Goal: Communication & Community: Answer question/provide support

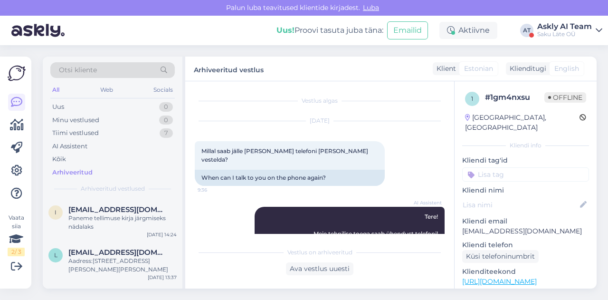
scroll to position [530, 0]
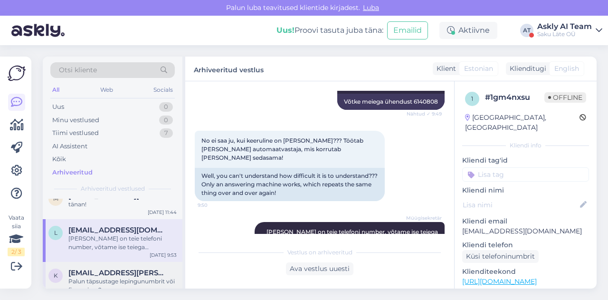
click at [114, 268] on span "kerli-ene.erik@medita.ee" at bounding box center [117, 272] width 99 height 9
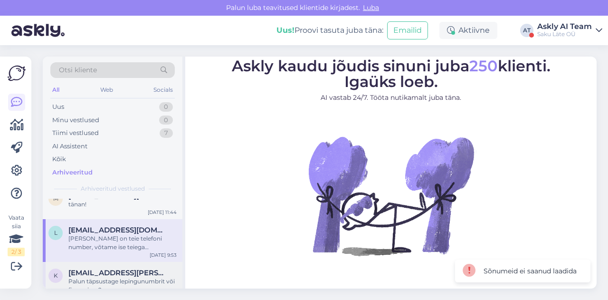
click at [114, 268] on span "kerli-ene.erik@medita.ee" at bounding box center [117, 272] width 99 height 9
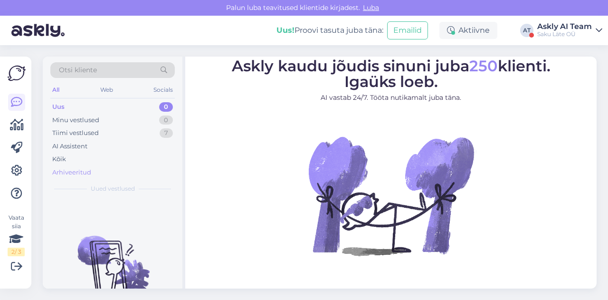
click at [70, 170] on div "Arhiveeritud" at bounding box center [71, 173] width 39 height 10
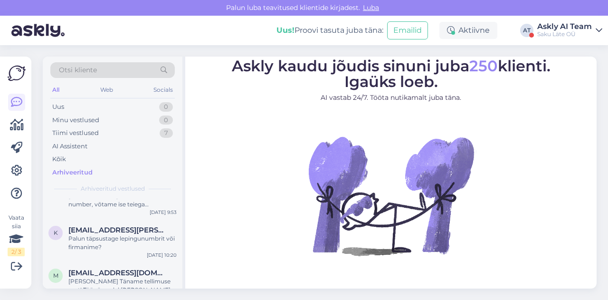
scroll to position [553, 0]
click at [97, 234] on div "Palun täpsustage lepingunumbrit või firmanime?" at bounding box center [122, 242] width 108 height 17
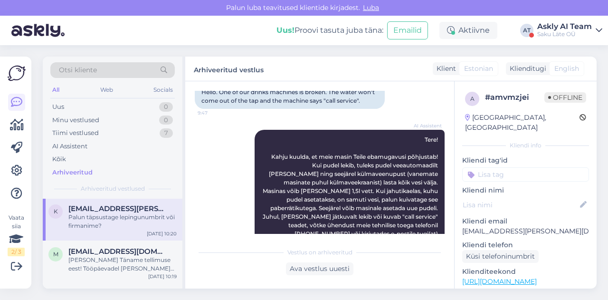
scroll to position [573, 0]
click at [122, 257] on div "Hea Klient Täname tellimuse eest! Tööpäevadel kuni kl 15.00-ni edastatud tellim…" at bounding box center [122, 265] width 108 height 17
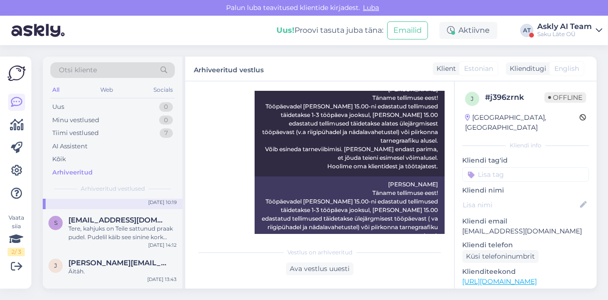
scroll to position [651, 0]
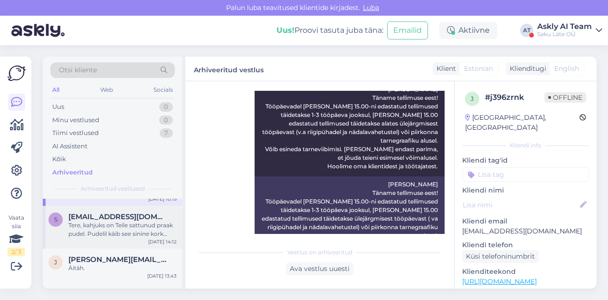
click at [124, 224] on div "Tere, kahjuks on Teile sattunud praak pudel. Pudelil käib see sinine kork pealt…" at bounding box center [122, 229] width 108 height 17
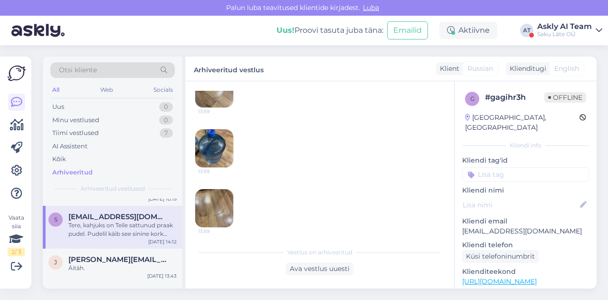
scroll to position [391, 0]
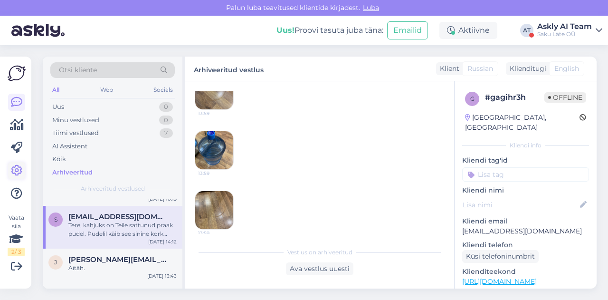
click at [20, 165] on icon at bounding box center [16, 170] width 11 height 11
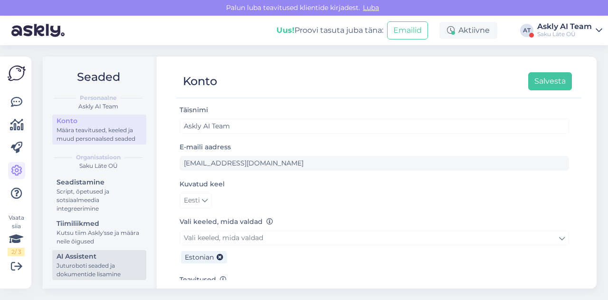
click at [84, 256] on div "AI Assistent" at bounding box center [100, 256] width 86 height 10
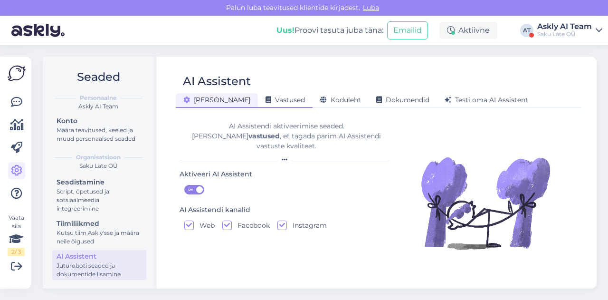
click at [268, 98] on span "Vastused" at bounding box center [285, 100] width 39 height 9
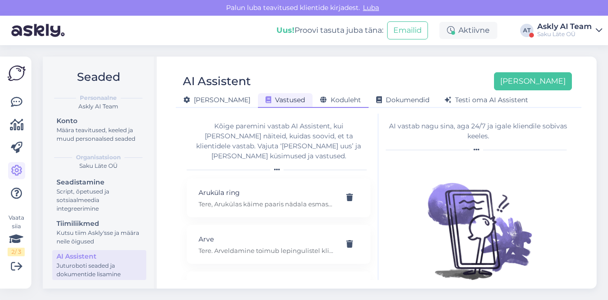
click at [320, 100] on span "Koduleht" at bounding box center [340, 100] width 41 height 9
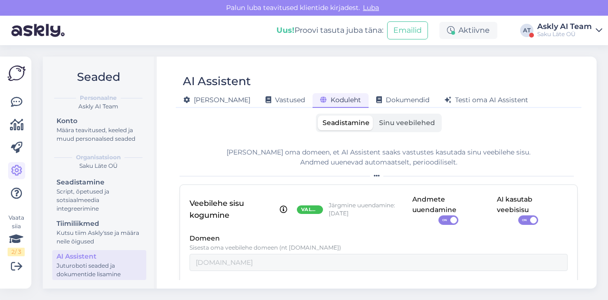
click at [386, 122] on span "Sinu veebilehed" at bounding box center [407, 122] width 56 height 9
click at [374, 115] on input "Sinu veebilehed" at bounding box center [374, 115] width 0 height 0
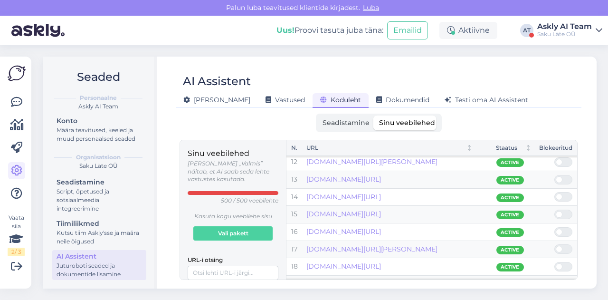
scroll to position [197, 0]
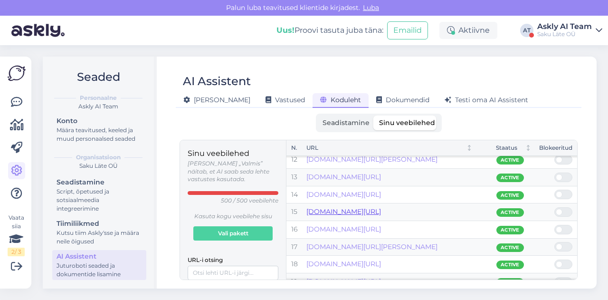
click at [381, 207] on link "sakulate.ee/article/23-02-2018/" at bounding box center [343, 211] width 75 height 9
click at [564, 211] on span at bounding box center [568, 212] width 11 height 9
click at [555, 207] on input "checkbox" at bounding box center [555, 207] width 0 height 0
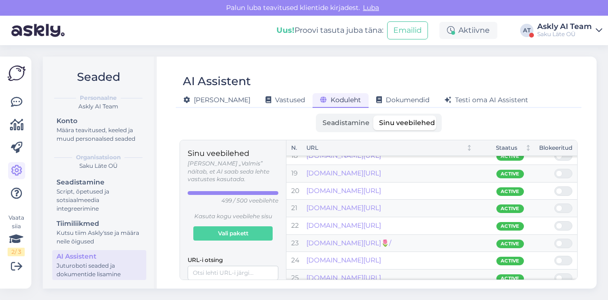
scroll to position [306, 0]
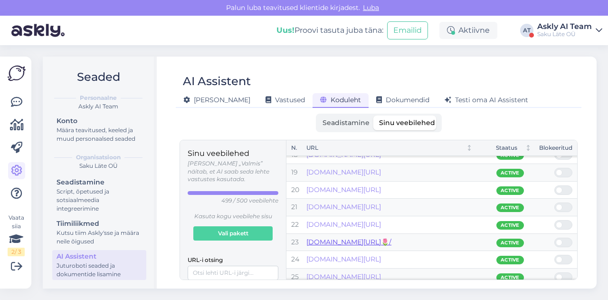
click at [392, 238] on link "sakulate.ee/article/1-mai-kevadpuha-🌷/" at bounding box center [348, 242] width 85 height 9
click at [565, 239] on span at bounding box center [568, 242] width 11 height 9
click at [555, 238] on input "checkbox" at bounding box center [555, 238] width 0 height 0
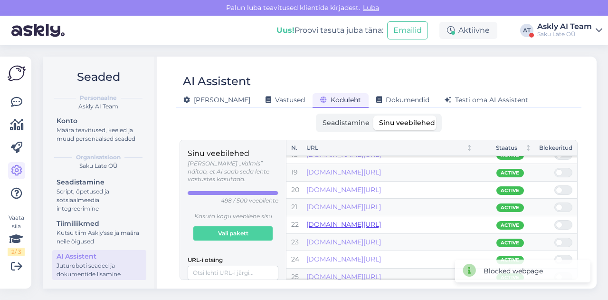
click at [381, 220] on link "sakulate.ee/locations/viljandi-mnt-124-rapla/" at bounding box center [343, 224] width 75 height 9
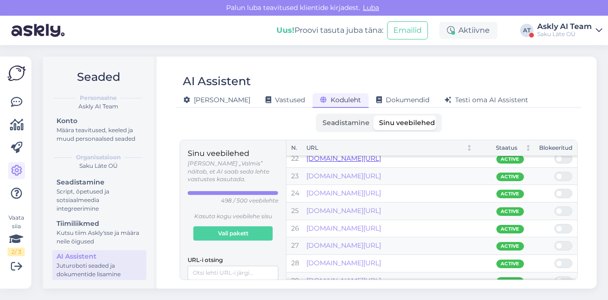
scroll to position [372, 0]
click at [381, 191] on link "sakulate.ee/article/suur-reede/" at bounding box center [343, 193] width 75 height 9
click at [561, 191] on span at bounding box center [559, 194] width 7 height 7
click at [555, 189] on input "checkbox" at bounding box center [555, 189] width 0 height 0
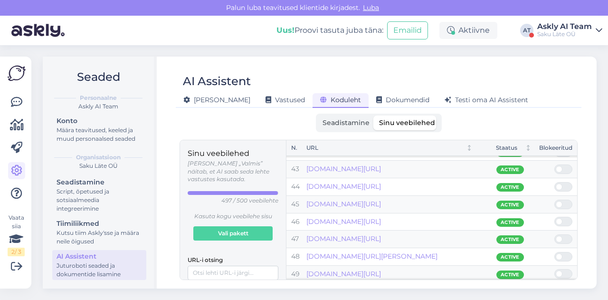
scroll to position [732, 0]
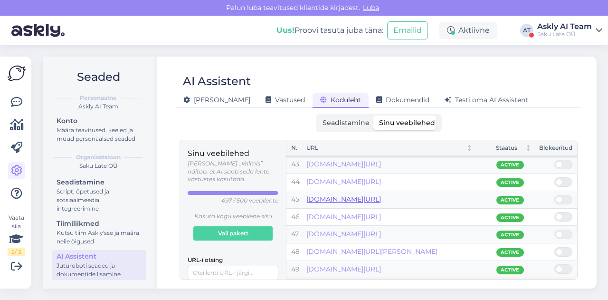
click at [381, 195] on link "sakulate.ee/saku-late-saab-20-sunnipaev/" at bounding box center [343, 199] width 75 height 9
click at [561, 196] on span at bounding box center [559, 199] width 7 height 7
click at [555, 195] on input "checkbox" at bounding box center [555, 195] width 0 height 0
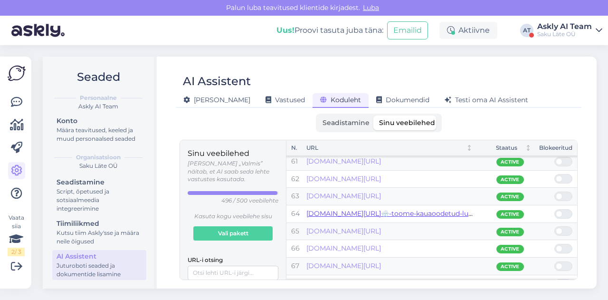
scroll to position [1049, 0]
click at [407, 210] on link "sakulate.ee/article/lopuks-ometi-🌨️-toome-kauaoodetud-lume-sinu-tuppa/" at bounding box center [412, 214] width 213 height 9
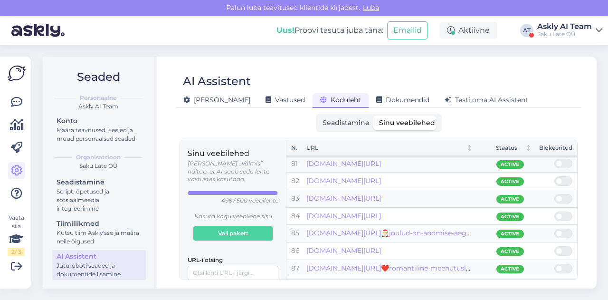
scroll to position [1397, 0]
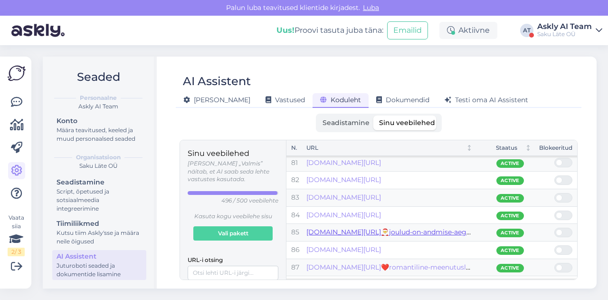
click at [423, 228] on link "sakulate.ee/article/🎅joulud-on-andmise-aeg🎅/" at bounding box center [391, 232] width 171 height 9
click at [561, 229] on span at bounding box center [559, 232] width 7 height 7
click at [555, 228] on input "checkbox" at bounding box center [555, 228] width 0 height 0
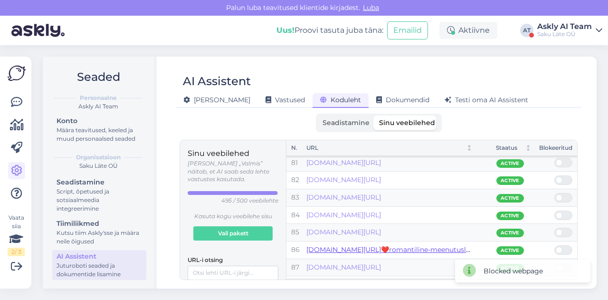
click at [421, 245] on link "sakulate.ee/❤️romantiline-meenutuslugu❤️-kas-sinuga-on-ka-midagi-sellist-too-ju…" at bounding box center [488, 249] width 364 height 9
click at [564, 246] on span at bounding box center [568, 250] width 11 height 9
click at [555, 245] on input "checkbox" at bounding box center [555, 245] width 0 height 0
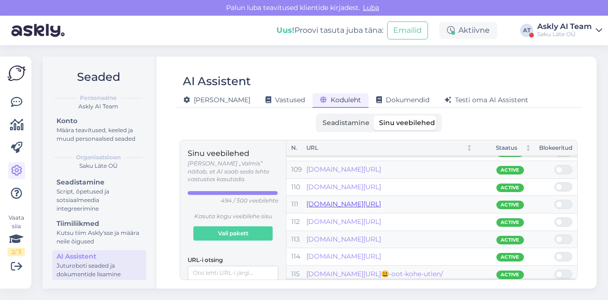
scroll to position [1879, 0]
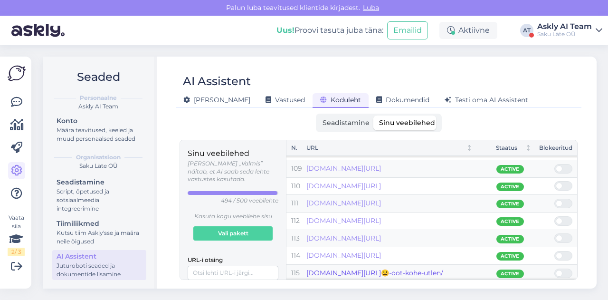
click at [420, 268] on link "sakulate.ee/article/voitja-nime-😃-oot-kohe-utlen/" at bounding box center [374, 272] width 137 height 9
click at [557, 270] on span at bounding box center [559, 273] width 7 height 7
click at [555, 268] on input "checkbox" at bounding box center [555, 268] width 0 height 0
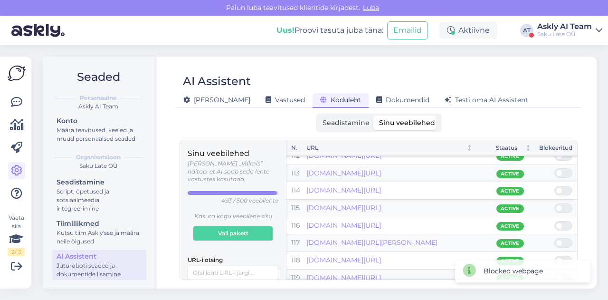
scroll to position [1943, 0]
click at [381, 222] on link "sakulate.ee/article/saku-late-puhade-ajal-5/" at bounding box center [343, 226] width 75 height 9
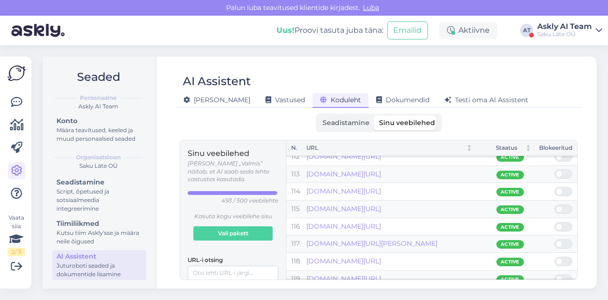
click at [565, 222] on span at bounding box center [568, 226] width 11 height 9
click at [555, 222] on input "checkbox" at bounding box center [555, 222] width 0 height 0
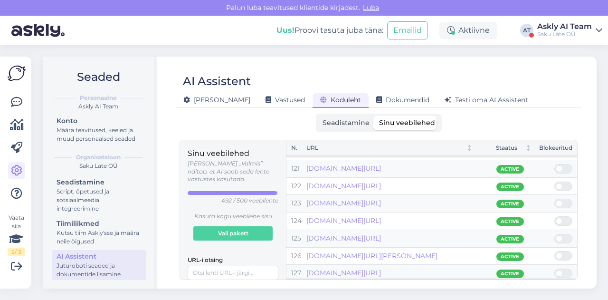
scroll to position [2098, 0]
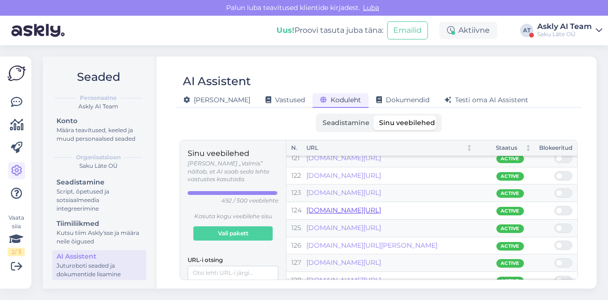
click at [381, 206] on link "sakulate.ee/article/tala2-avamine/" at bounding box center [343, 210] width 75 height 9
click at [565, 206] on span at bounding box center [568, 210] width 11 height 9
click at [555, 206] on input "checkbox" at bounding box center [555, 206] width 0 height 0
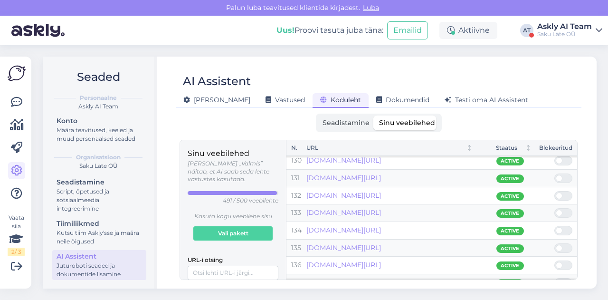
scroll to position [2253, 0]
click at [381, 225] on link "sakulate.ee/article/voida-150-eurone-v-spaahotelli-kinkekaart/" at bounding box center [343, 229] width 75 height 9
click at [560, 227] on span at bounding box center [559, 230] width 7 height 7
click at [555, 225] on input "checkbox" at bounding box center [555, 225] width 0 height 0
click at [258, 104] on div "Vastused" at bounding box center [285, 100] width 55 height 15
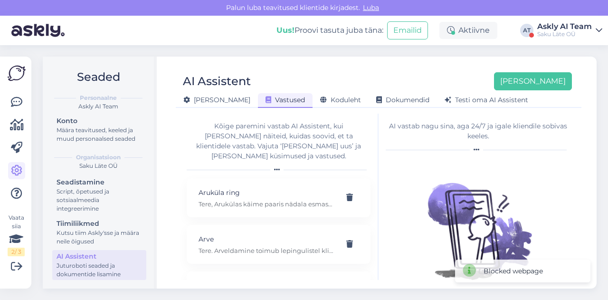
click at [543, 92] on div "Üldine Vastused Koduleht Dokumendid Testi oma AI Assistent" at bounding box center [374, 98] width 396 height 17
click at [538, 80] on button "[PERSON_NAME]" at bounding box center [533, 81] width 78 height 18
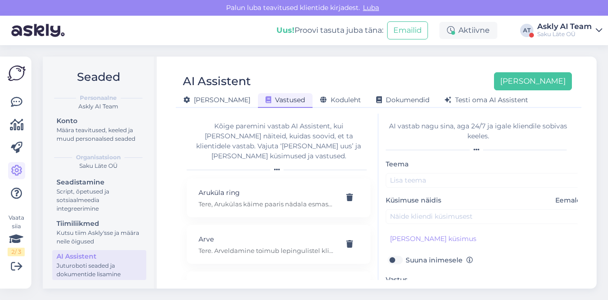
click at [392, 71] on div "AI Assistent Lisa uus Üldine Vastused Koduleht Dokumendid Testi oma AI Assistent" at bounding box center [379, 86] width 406 height 43
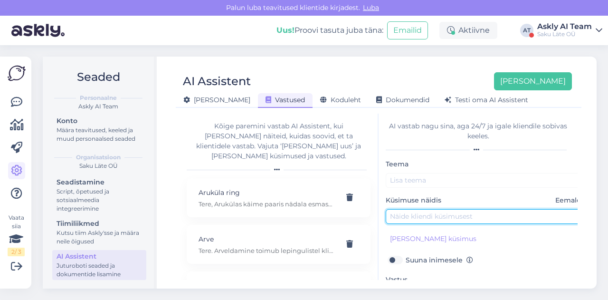
click at [412, 212] on input "text" at bounding box center [486, 216] width 200 height 15
paste input "Kui kaua on säilisvusaeg kinnisel pudelil?"
type input "Kui kaua on säilisvusaeg kinnisel pudelil?"
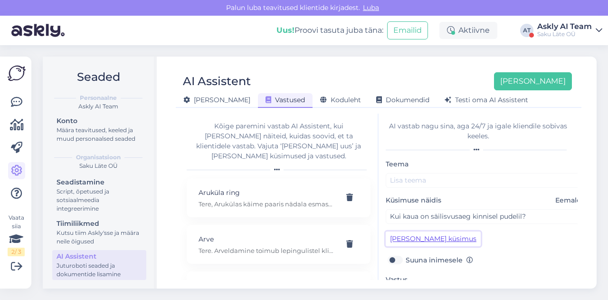
click at [426, 231] on button "Lisa kliendi küsimus" at bounding box center [433, 238] width 95 height 15
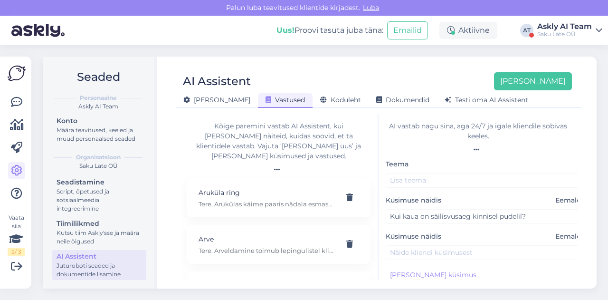
click at [417, 242] on div "Küsimuse näidis Eemalda" at bounding box center [486, 245] width 200 height 29
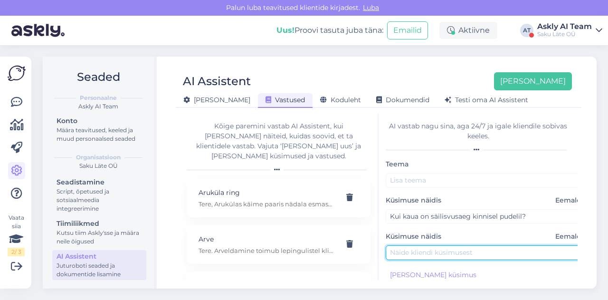
click at [407, 253] on input "text" at bounding box center [486, 252] width 200 height 15
paste input "Ja kui kaua säilib avatud pudelil?"
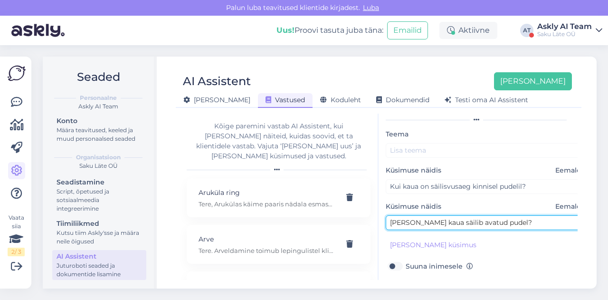
scroll to position [30, 0]
type input "Ja kui kaua säilib avatud pudel?"
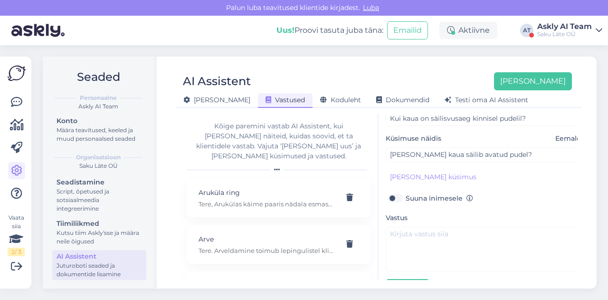
scroll to position [105, 0]
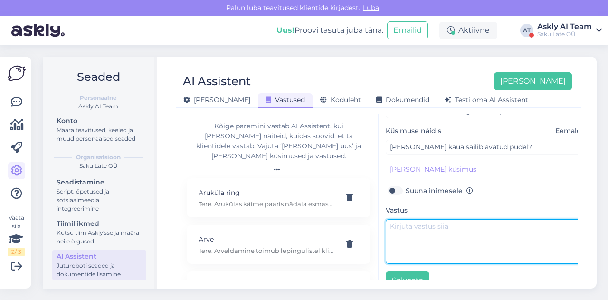
click at [428, 243] on textarea at bounding box center [486, 241] width 200 height 45
paste textarea "Tere, vee säilivusaeg on 3 kuud. Oluline meeles pidada, et veepudeleid ja veeau…"
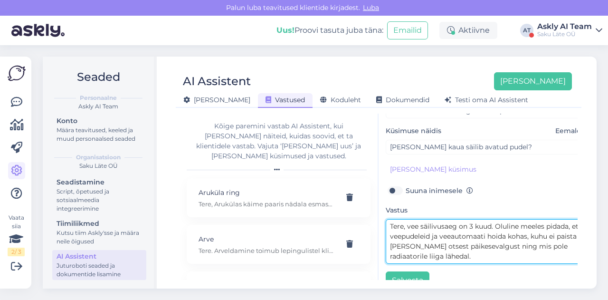
scroll to position [0, 0]
drag, startPoint x: 408, startPoint y: 227, endPoint x: 459, endPoint y: 221, distance: 51.6
click at [459, 221] on textarea "Tere, vee säilivusaeg on 3 kuud. Oluline meeles pidada, et veepudeleid ja veeau…" at bounding box center [486, 241] width 200 height 45
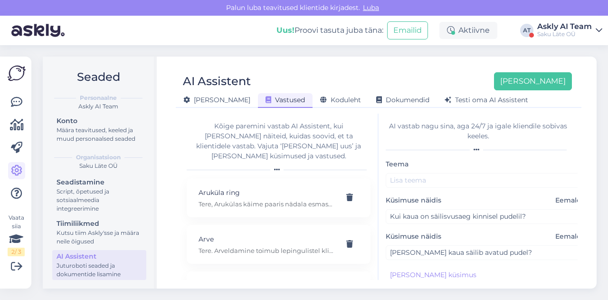
type textarea "Tere, vee säilivusaeg on 3 kuud. Oluline meeles pidada, et veepudeleid ja veeau…"
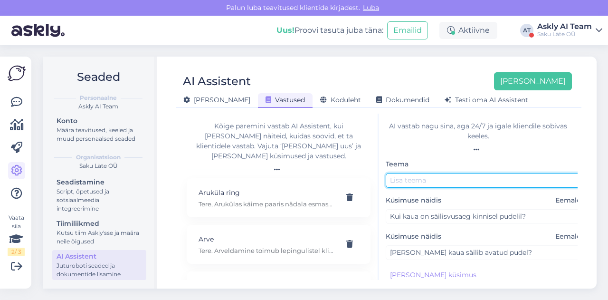
click at [413, 180] on input "text" at bounding box center [486, 180] width 200 height 15
paste input "vee säilivusaeg"
click at [394, 178] on input "vee säilivusaeg" at bounding box center [486, 180] width 200 height 15
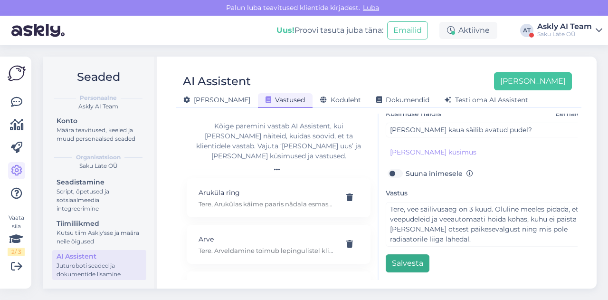
type input "Vee säilivusaeg"
click at [400, 258] on button "Salvesta" at bounding box center [408, 263] width 44 height 18
click at [402, 81] on div "AI Assistent Lisa uus" at bounding box center [374, 81] width 396 height 18
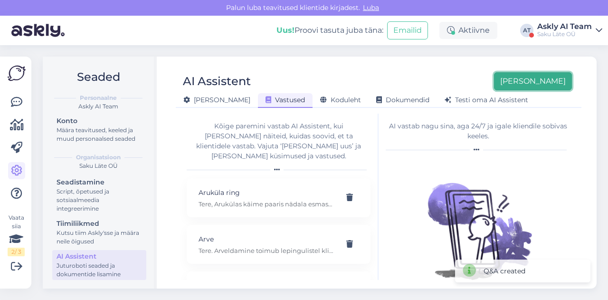
click at [547, 85] on button "[PERSON_NAME]" at bounding box center [533, 81] width 78 height 18
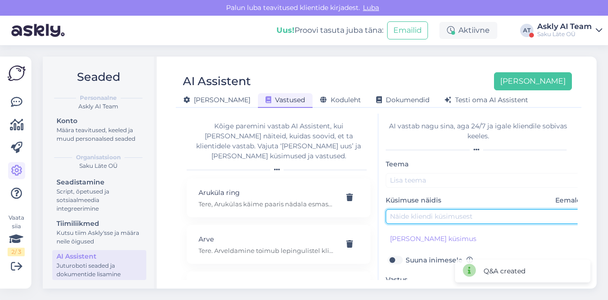
click at [421, 212] on input "text" at bounding box center [486, 216] width 200 height 15
paste input "Kuidas või mismoodi ma saan kasutaja ja parooli?"
type input "Kuidas või mismoodi ma saan kasutaja ja parooli?"
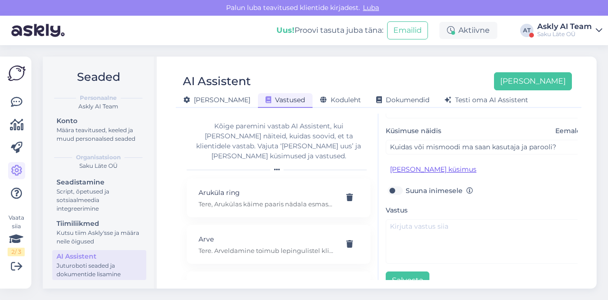
scroll to position [73, 0]
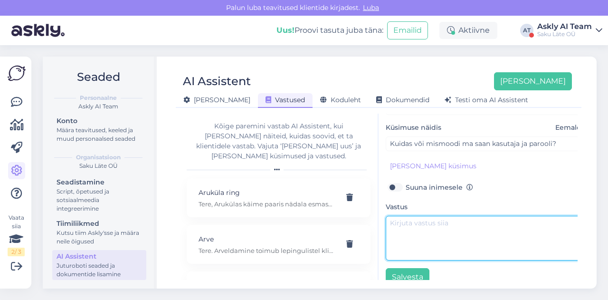
click at [415, 249] on textarea at bounding box center [486, 238] width 200 height 45
paste textarea "ellimuskeskuses pole vaja kasutajat või parooli. Kui soovitud tooted on lisatud…"
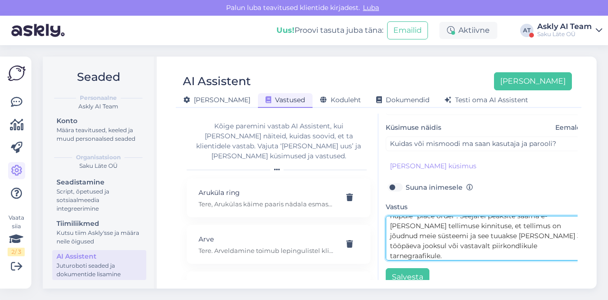
scroll to position [0, 0]
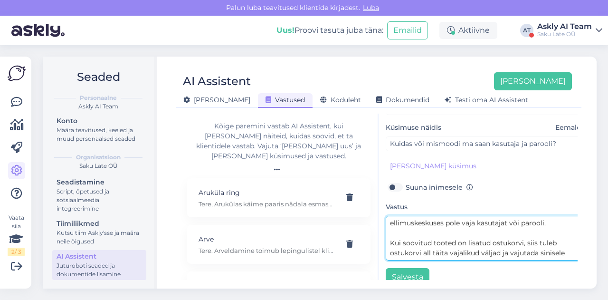
click at [390, 221] on textarea "ellimuskeskuses pole vaja kasutajat või parooli. Kui soovitud tooted on lisatud…" at bounding box center [486, 238] width 200 height 45
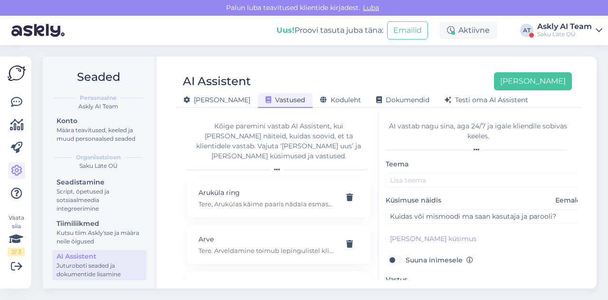
type textarea "Tellimuskeskuses pole vaja kasutajat või parooli. Kui soovitud tooted on lisatu…"
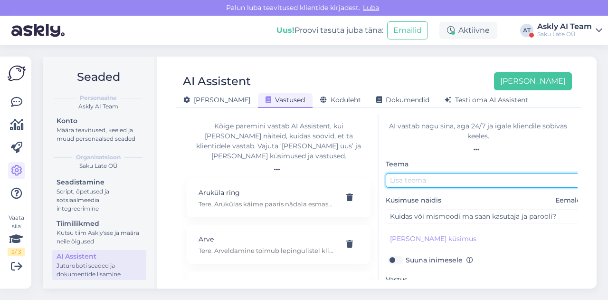
click at [411, 177] on input "text" at bounding box center [486, 180] width 200 height 15
click at [430, 180] on input "Tellimuskeskuse kasutaja" at bounding box center [486, 180] width 200 height 15
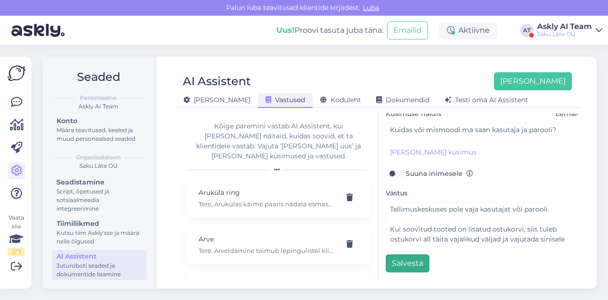
type input "Tellimuskeskuse kasutaja"
click at [411, 254] on button "Salvesta" at bounding box center [408, 263] width 44 height 18
click at [367, 74] on div "AI Assistent Lisa uus" at bounding box center [374, 81] width 396 height 18
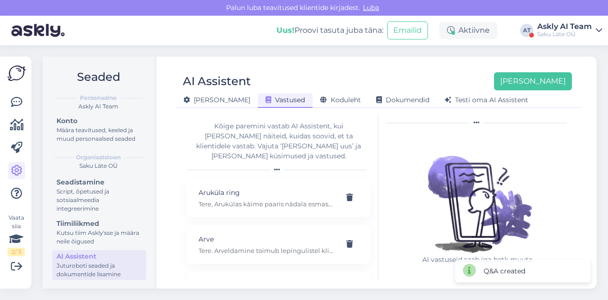
scroll to position [0, 0]
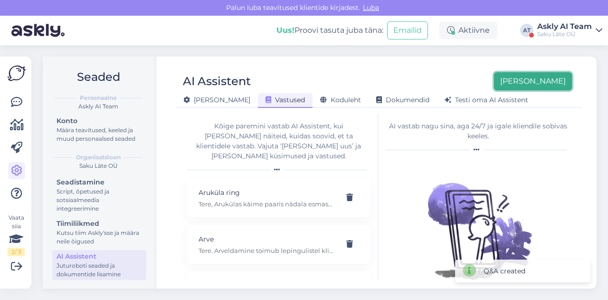
click at [545, 77] on button "[PERSON_NAME]" at bounding box center [533, 81] width 78 height 18
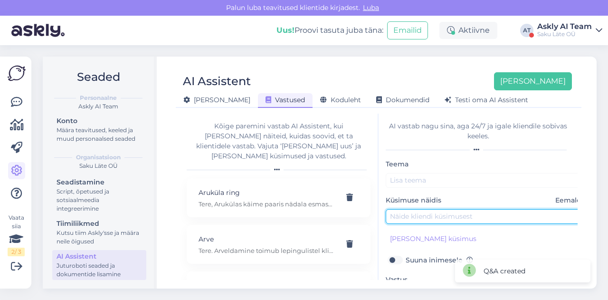
click at [438, 214] on input "text" at bounding box center [486, 216] width 200 height 15
paste input "kui on võimalik rääkida müügiosakonna esindajaga, kuna ma ei saanud teiega tele…"
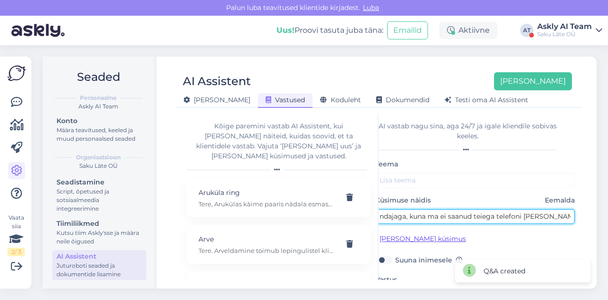
type input "kui on võimalik rääkida müügiosakonna esindajaga, kuna ma ei saanud teiega tele…"
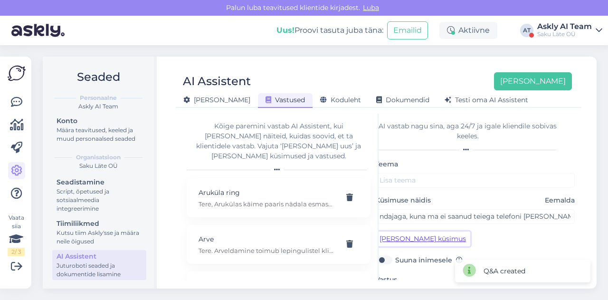
click at [396, 243] on button "Lisa kliendi küsimus" at bounding box center [422, 238] width 95 height 15
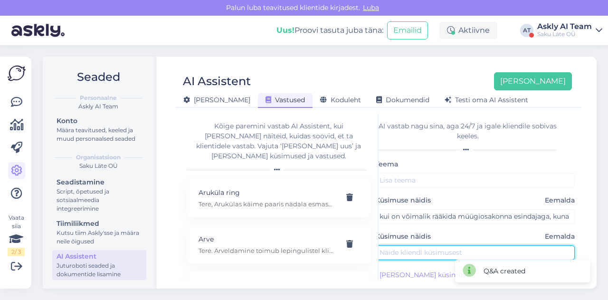
click at [411, 254] on input "text" at bounding box center [475, 252] width 200 height 15
paste input "kui on võimalik rääkida müügiosakonna esindajaga, kuna ma ei saanud teiega tele…"
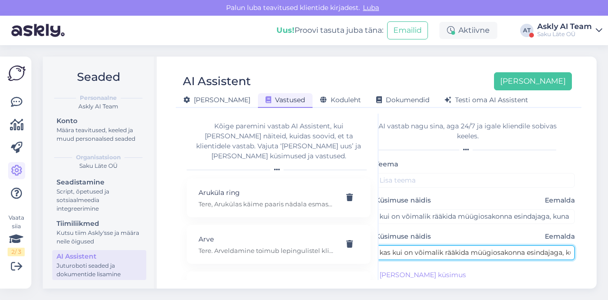
drag, startPoint x: 394, startPoint y: 250, endPoint x: 402, endPoint y: 251, distance: 8.2
click at [402, 251] on input "kas kui on võimalik rääkida müügiosakonna esindajaga, kuna ma ei saanud teiega …" at bounding box center [475, 252] width 200 height 15
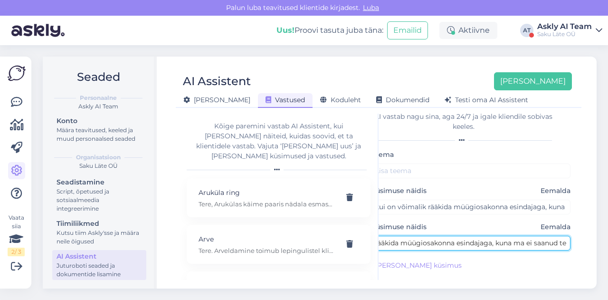
scroll to position [0, 144]
drag, startPoint x: 539, startPoint y: 243, endPoint x: 591, endPoint y: 241, distance: 52.3
click at [591, 241] on div "AI Assistent Lisa uus Üldine Vastused Koduleht Dokumendid Testi oma AI Assisten…" at bounding box center [379, 173] width 436 height 232
type input "kas on võimalik rääkida müügiosakonna esindajaga"
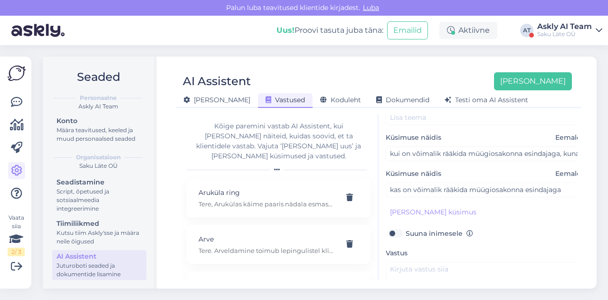
scroll to position [64, 0]
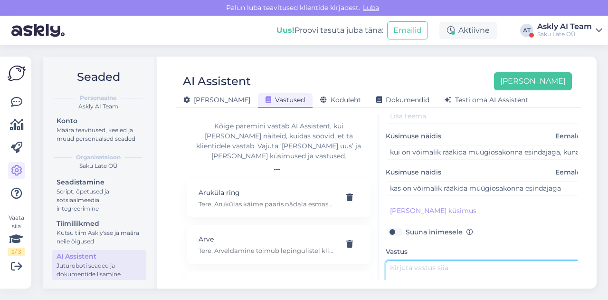
click at [416, 263] on textarea at bounding box center [486, 282] width 200 height 45
paste textarea "Palun saatke meile oma telefoninumber ja e-maili aadress, et müügiesinada saaks…"
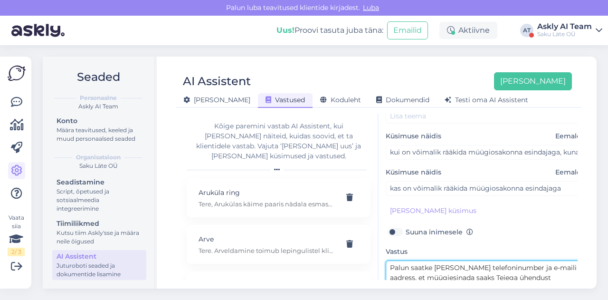
scroll to position [82, 0]
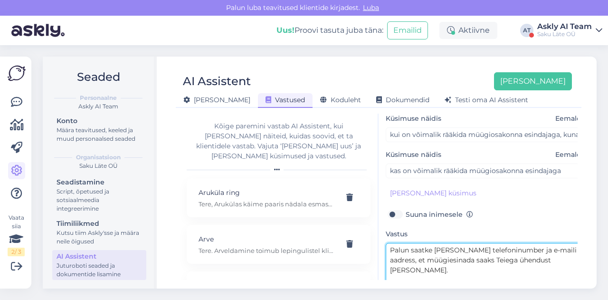
type textarea "Palun saatke meile oma telefoninumber ja e-maili aadress, et müügiesinada saaks…"
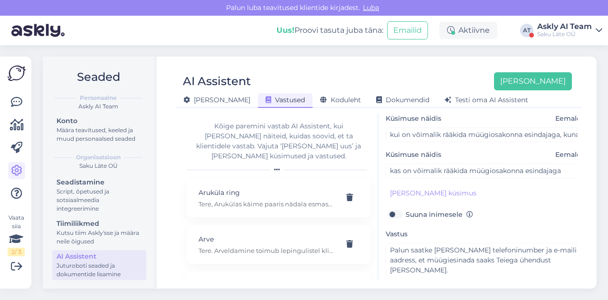
click at [406, 213] on label "Suuna inimesele" at bounding box center [439, 214] width 67 height 12
click at [402, 213] on input "Suuna inimesele" at bounding box center [395, 214] width 18 height 12
checkbox input "true"
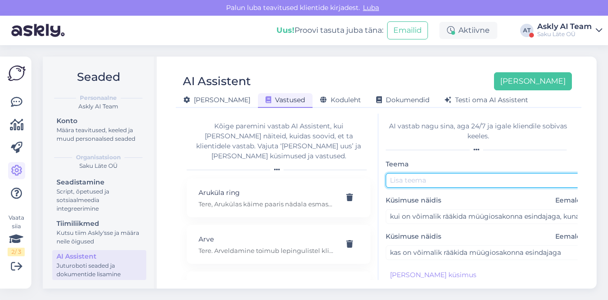
click at [428, 178] on input "text" at bounding box center [486, 180] width 200 height 15
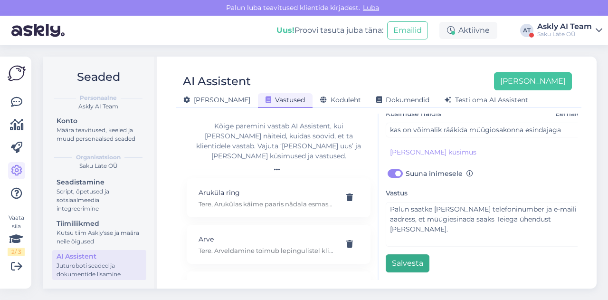
type input "Müügiesindaja"
click at [398, 254] on button "Salvesta" at bounding box center [408, 263] width 44 height 18
click at [393, 64] on div "AI Assistent Lisa uus Üldine Vastused Koduleht Dokumendid Testi oma AI Assisten…" at bounding box center [379, 173] width 436 height 232
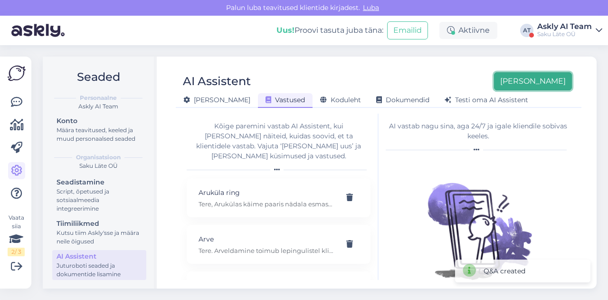
click at [547, 85] on button "[PERSON_NAME]" at bounding box center [533, 81] width 78 height 18
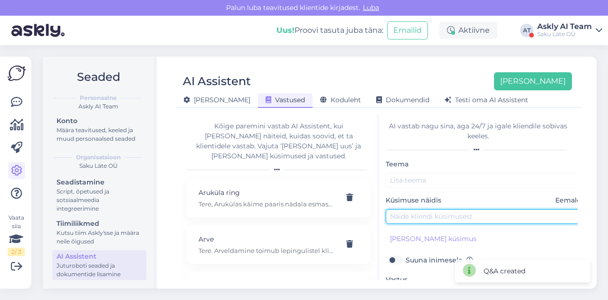
click at [426, 213] on input "text" at bounding box center [486, 216] width 200 height 15
paste input "Kas saaksite vastuse minu e-posti aadressile saata?"
type input "Kas saaksite vastuse minu e-posti aadressile saata?"
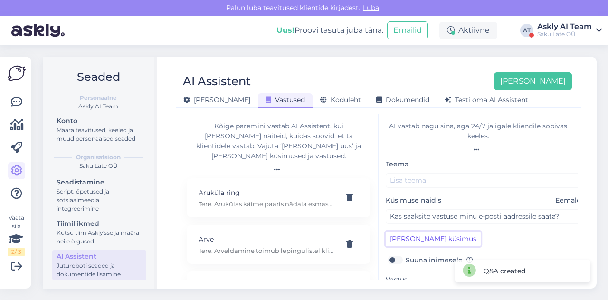
click at [408, 241] on button "Lisa kliendi küsimus" at bounding box center [433, 238] width 95 height 15
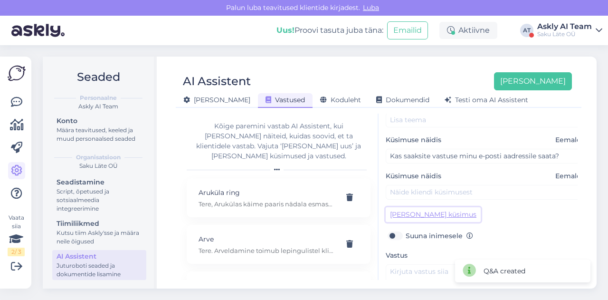
scroll to position [78, 0]
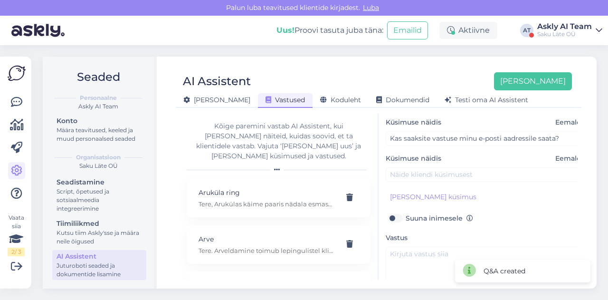
click at [564, 161] on span "Eemalda" at bounding box center [570, 158] width 30 height 10
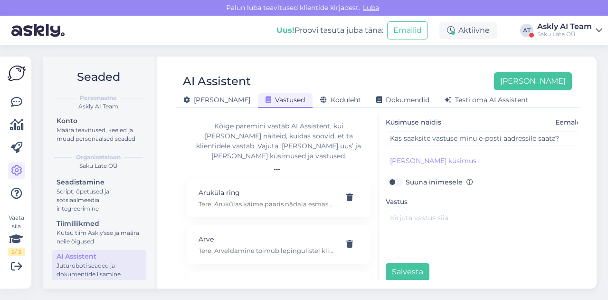
click at [406, 178] on label "Suuna inimesele" at bounding box center [439, 182] width 67 height 12
click at [390, 178] on input "Suuna inimesele" at bounding box center [395, 182] width 18 height 12
checkbox input "true"
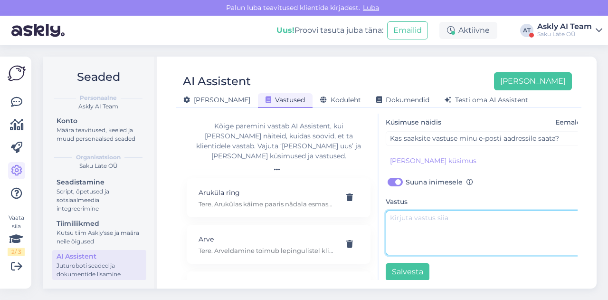
click at [433, 230] on textarea at bounding box center [486, 233] width 200 height 45
paste textarea "Palun saadke oma meiliaadress."
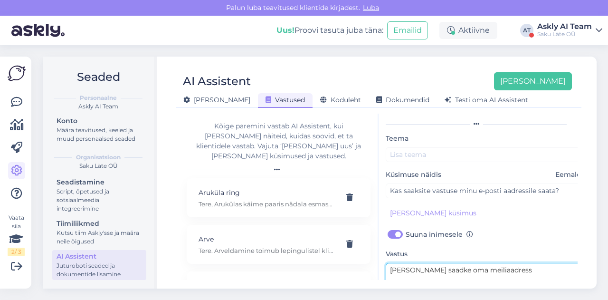
scroll to position [24, 0]
type textarea "Palun saadke oma meiliaadress"
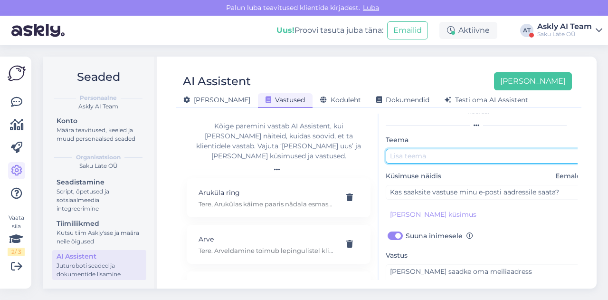
click at [428, 157] on input "text" at bounding box center [486, 156] width 200 height 15
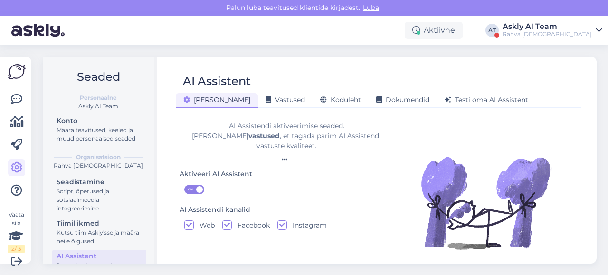
click at [565, 27] on div "Askly AI Team" at bounding box center [547, 27] width 89 height 8
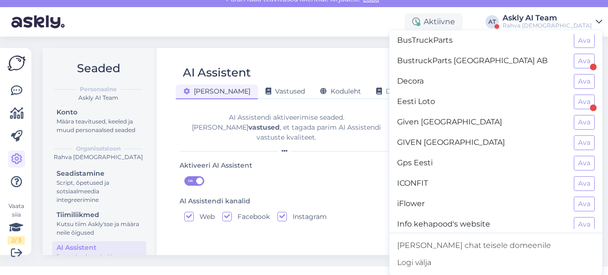
scroll to position [145, 0]
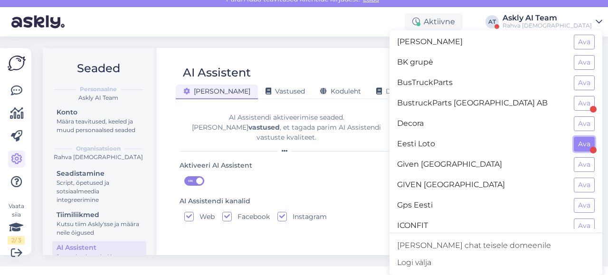
click at [582, 137] on button "Ava" at bounding box center [584, 144] width 21 height 15
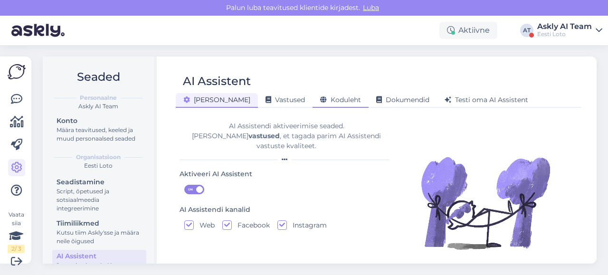
click at [313, 95] on div "Koduleht" at bounding box center [341, 100] width 56 height 15
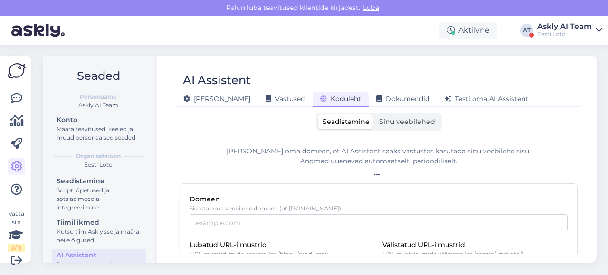
scroll to position [0, 0]
click at [376, 100] on span "Dokumendid" at bounding box center [402, 99] width 53 height 9
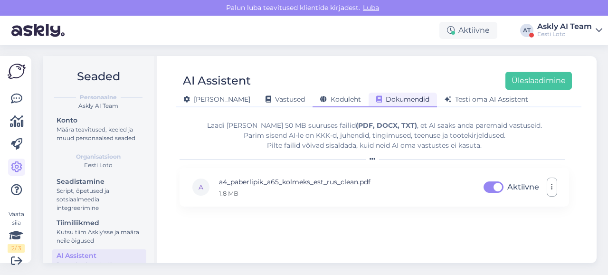
click at [320, 96] on span "Koduleht" at bounding box center [340, 99] width 41 height 9
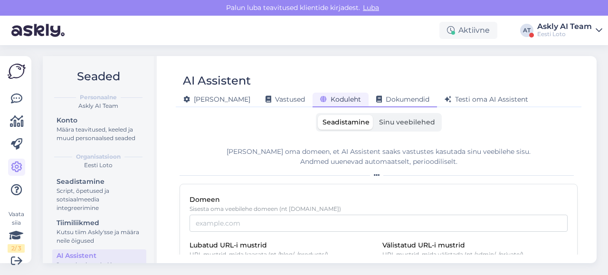
click at [376, 103] on span "Dokumendid" at bounding box center [402, 99] width 53 height 9
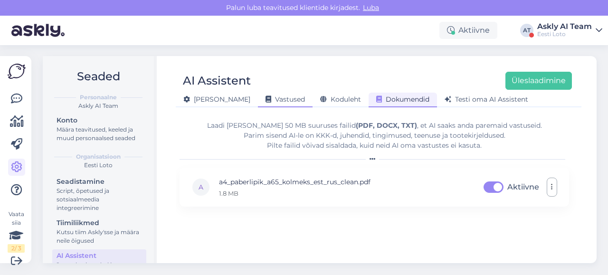
click at [266, 99] on span "Vastused" at bounding box center [285, 99] width 39 height 9
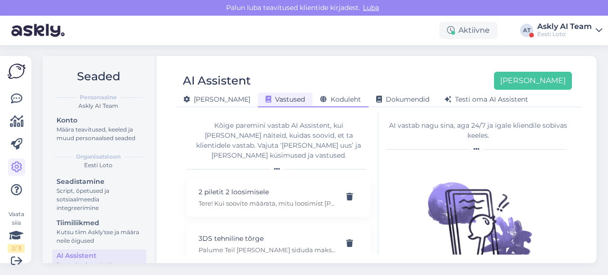
click at [320, 102] on span "Koduleht" at bounding box center [340, 99] width 41 height 9
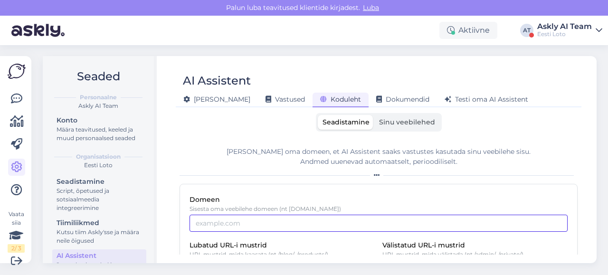
click at [264, 217] on input "Domeen" at bounding box center [379, 223] width 378 height 17
paste input "[DOMAIN_NAME]"
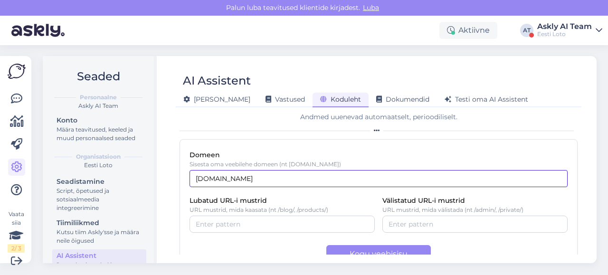
scroll to position [45, 0]
type input "[DOMAIN_NAME]"
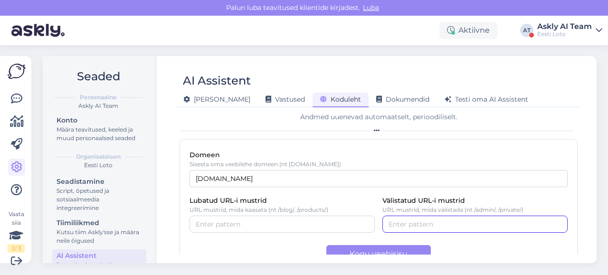
click at [400, 227] on input "Välistatud URL-i mustrid" at bounding box center [475, 224] width 173 height 10
click at [425, 226] on button "button" at bounding box center [430, 224] width 11 height 10
paste input "I"
type input "I"
type input "/info/"
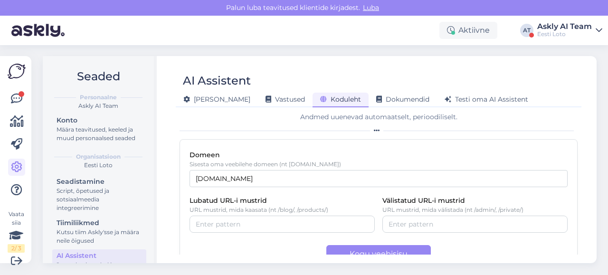
click at [440, 241] on div "Domeen Sisesta oma veebilehe domeen (nt [DOMAIN_NAME]) [DOMAIN_NAME] Lubatud UR…" at bounding box center [379, 208] width 398 height 139
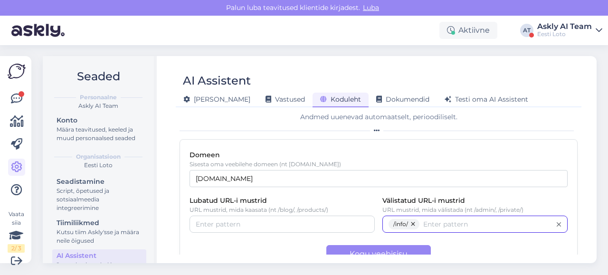
click at [430, 222] on input "Välistatud URL-i mustrid" at bounding box center [487, 224] width 128 height 10
type input "/news/"
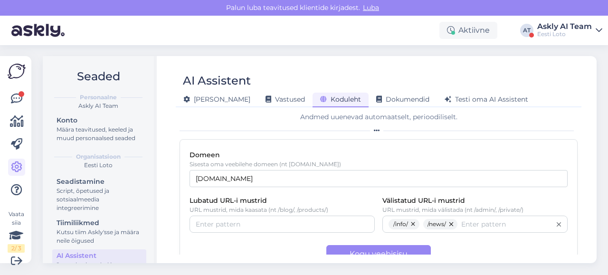
click at [439, 239] on div "Domeen Sisesta oma veebilehe domeen (nt [DOMAIN_NAME]) [DOMAIN_NAME] Lubatud UR…" at bounding box center [379, 208] width 398 height 139
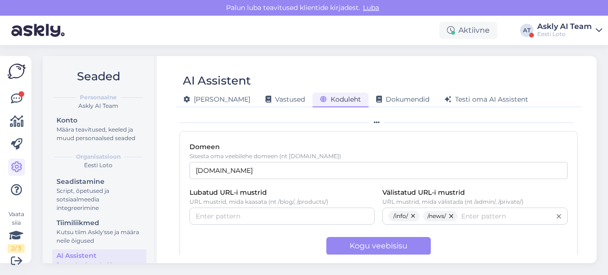
scroll to position [57, 0]
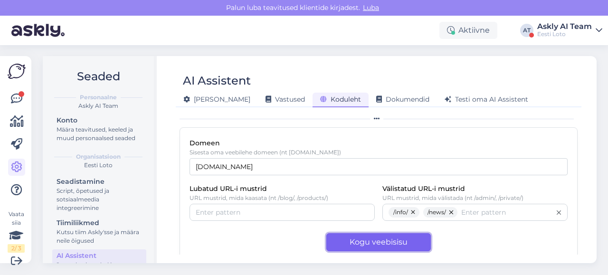
click at [367, 244] on button "Kogu veebisisu" at bounding box center [378, 242] width 105 height 18
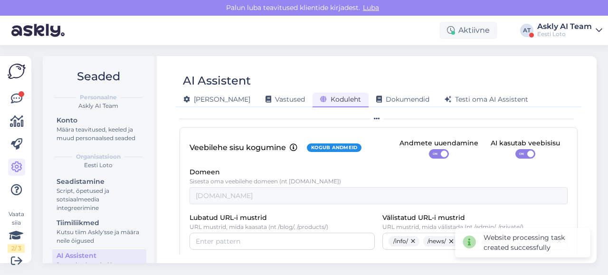
click at [517, 148] on div "AI kasutab veebisisu" at bounding box center [525, 143] width 69 height 10
click at [516, 153] on span "ON" at bounding box center [521, 154] width 11 height 9
click at [516, 149] on input "ON" at bounding box center [516, 149] width 0 height 0
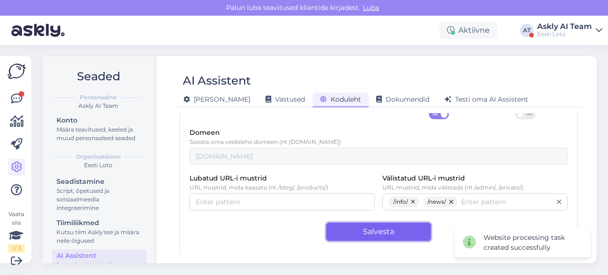
click at [373, 237] on button "Salvesta" at bounding box center [378, 232] width 105 height 18
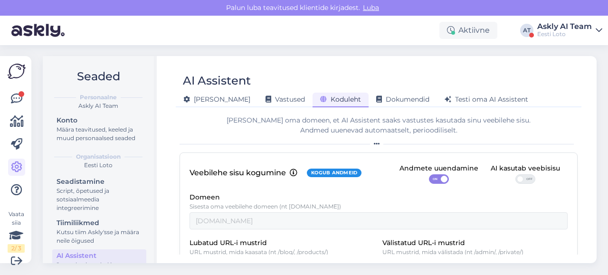
scroll to position [0, 0]
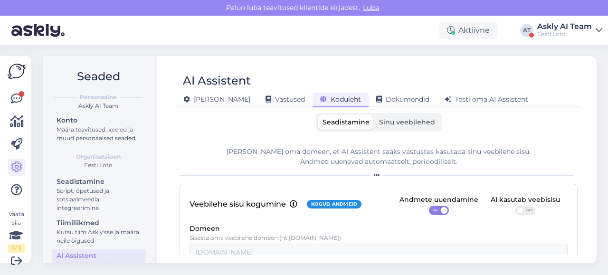
click at [579, 23] on div "Askly AI Team" at bounding box center [564, 27] width 55 height 8
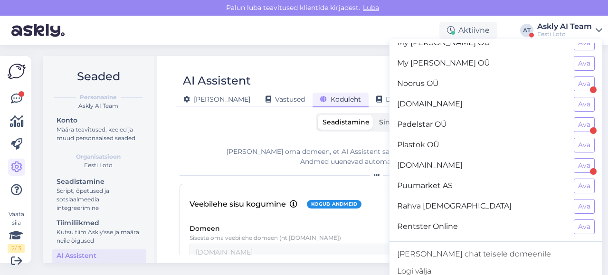
scroll to position [541, 0]
click at [579, 118] on button "Ava" at bounding box center [584, 125] width 21 height 15
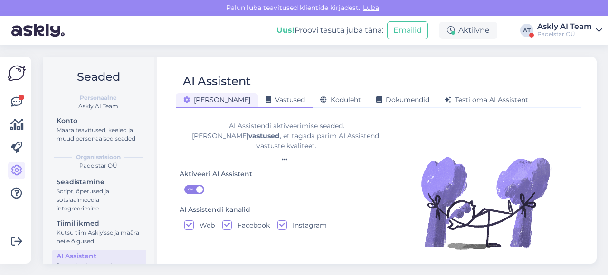
click at [267, 98] on span "Vastused" at bounding box center [285, 100] width 39 height 9
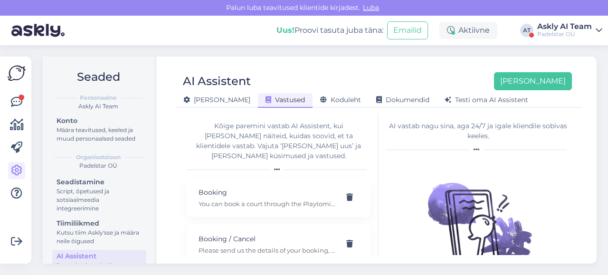
click at [550, 27] on div "Askly AI Team" at bounding box center [564, 27] width 55 height 8
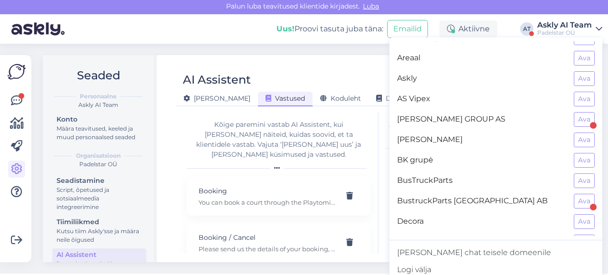
scroll to position [9, 0]
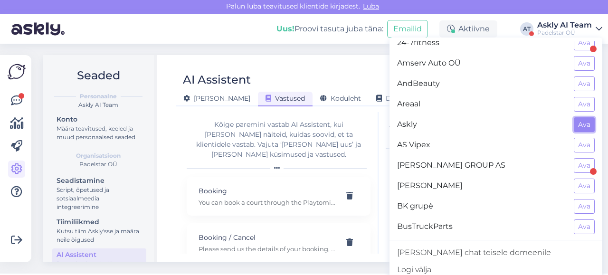
click at [576, 122] on button "Ava" at bounding box center [584, 124] width 21 height 15
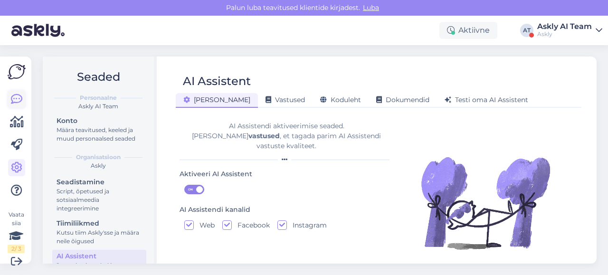
click at [21, 100] on icon at bounding box center [16, 99] width 11 height 11
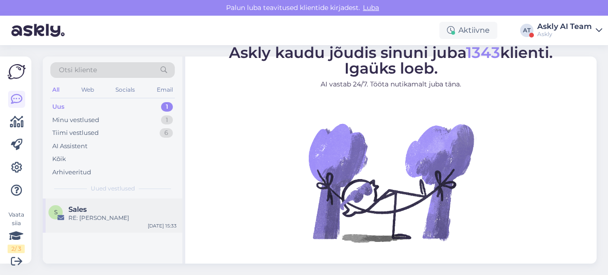
click at [134, 205] on div "Sales" at bounding box center [122, 209] width 108 height 9
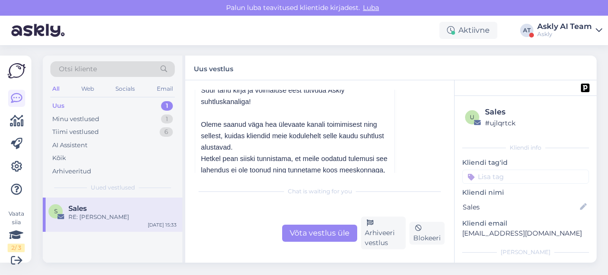
scroll to position [87, 0]
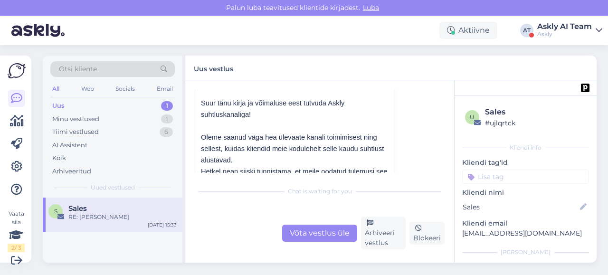
click at [414, 100] on div "Vestlus algas Sales sales@vspahotel.ee sept 17 15:33 ( umbes 19 tunni eest ) Ke…" at bounding box center [324, 131] width 258 height 83
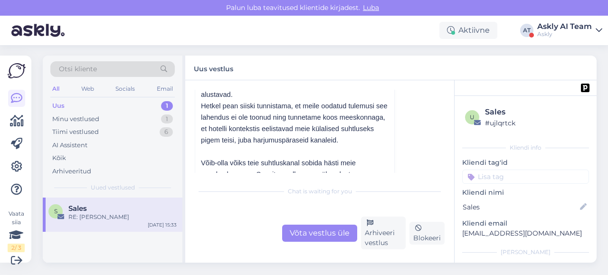
scroll to position [182, 0]
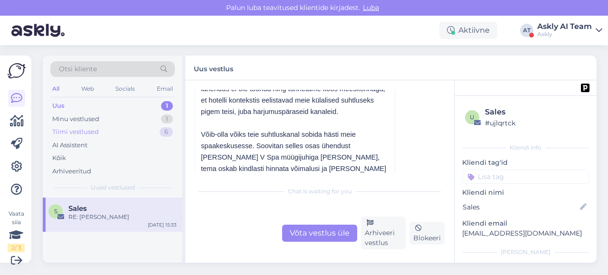
click at [82, 133] on div "Tiimi vestlused" at bounding box center [75, 132] width 47 height 10
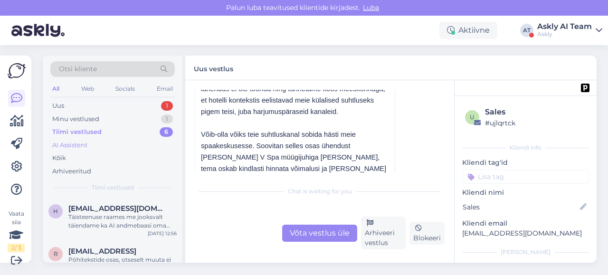
click at [72, 148] on div "AI Assistent" at bounding box center [69, 146] width 35 height 10
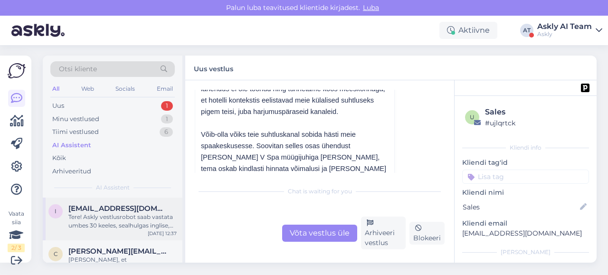
click at [121, 208] on span "info@sportland.ee" at bounding box center [117, 208] width 99 height 9
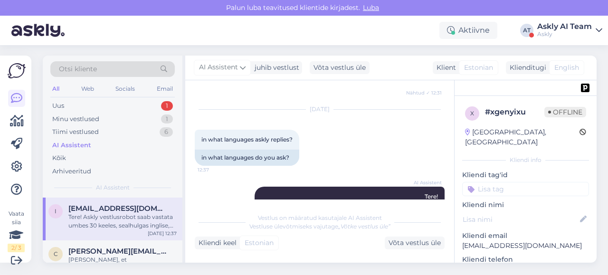
scroll to position [668, 0]
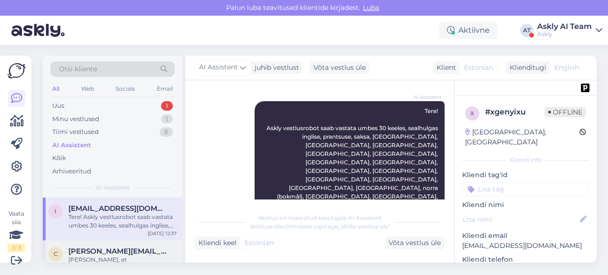
click at [105, 253] on span "carol.lauraa@gmail.com" at bounding box center [117, 251] width 99 height 9
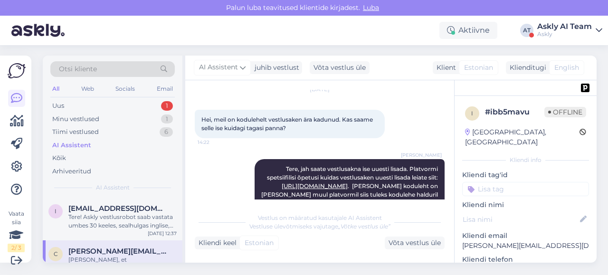
scroll to position [3540, 0]
click at [560, 31] on div "Askly" at bounding box center [564, 34] width 55 height 8
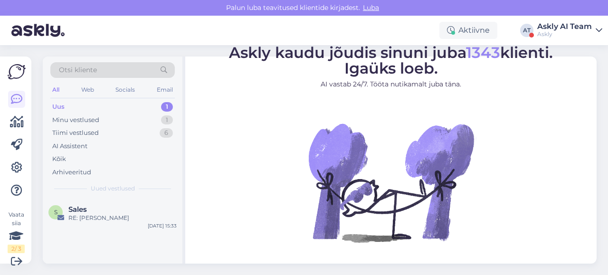
click at [572, 24] on div "Askly AI Team" at bounding box center [564, 27] width 55 height 8
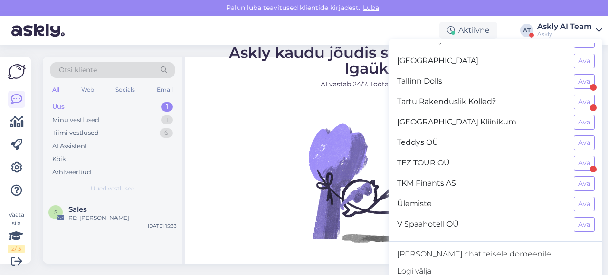
scroll to position [829, 0]
click at [570, 76] on div "Tallinn Dolls Ava" at bounding box center [496, 82] width 213 height 20
click at [574, 75] on button "Ava" at bounding box center [584, 82] width 21 height 15
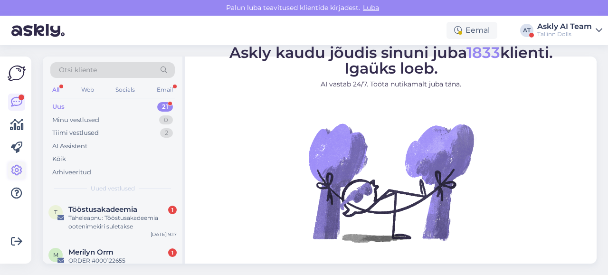
click at [17, 168] on icon at bounding box center [16, 170] width 11 height 11
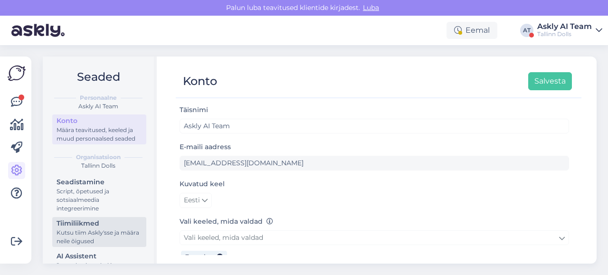
scroll to position [33, 0]
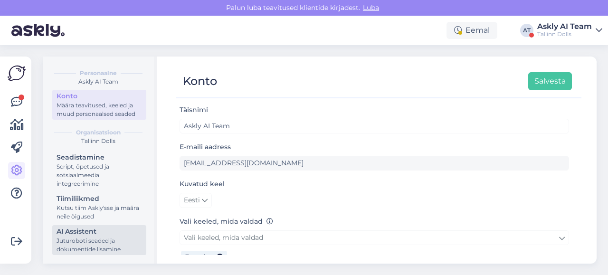
click at [72, 239] on div "Juturoboti seaded ja dokumentide lisamine" at bounding box center [100, 245] width 86 height 17
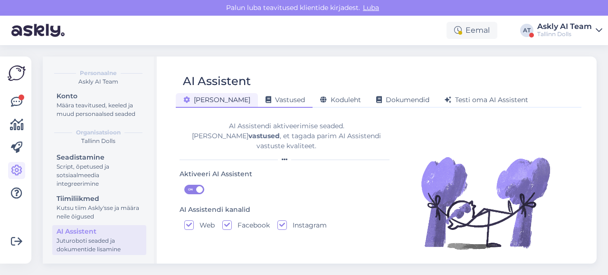
click at [266, 100] on span "Vastused" at bounding box center [285, 100] width 39 height 9
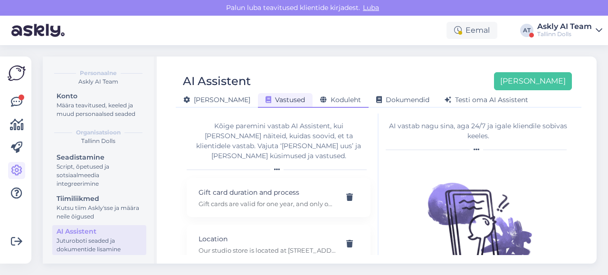
click at [320, 101] on span "Koduleht" at bounding box center [340, 100] width 41 height 9
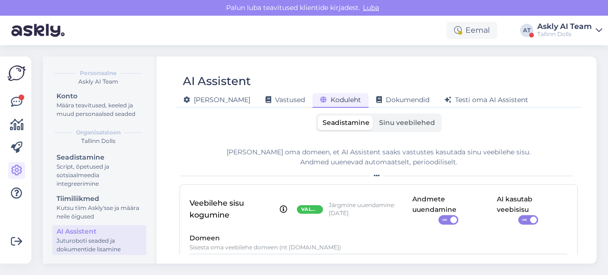
click at [394, 128] on label "Sinu veebilehed" at bounding box center [407, 122] width 66 height 15
click at [374, 115] on input "Sinu veebilehed" at bounding box center [374, 115] width 0 height 0
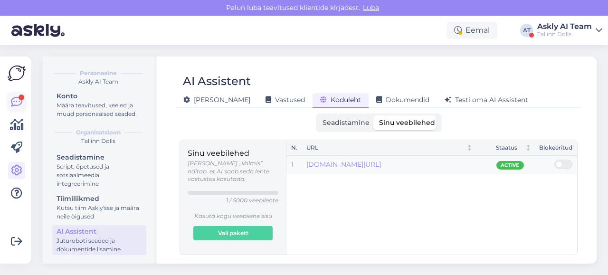
click at [15, 106] on icon at bounding box center [16, 101] width 11 height 11
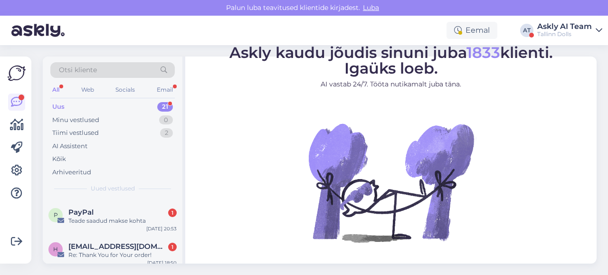
scroll to position [726, 0]
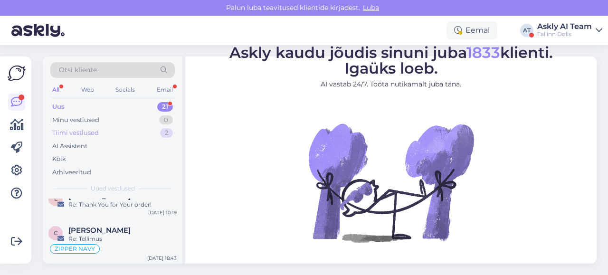
click at [87, 130] on div "Tiimi vestlused" at bounding box center [75, 133] width 47 height 10
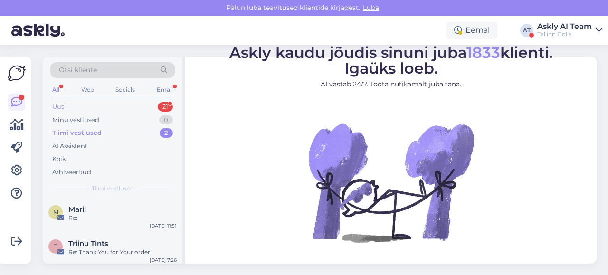
click at [82, 104] on div "Uus 21" at bounding box center [112, 106] width 124 height 13
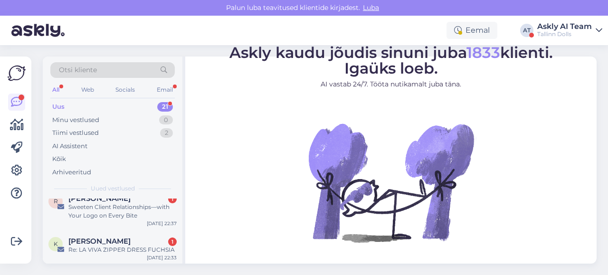
scroll to position [239, 0]
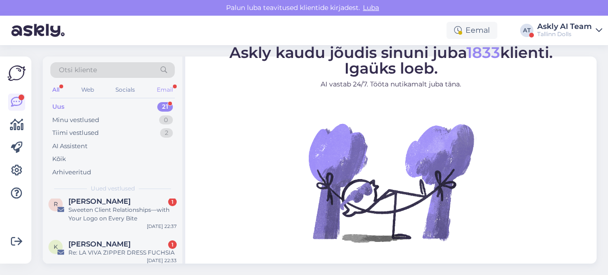
click at [159, 87] on div "Email" at bounding box center [165, 90] width 20 height 12
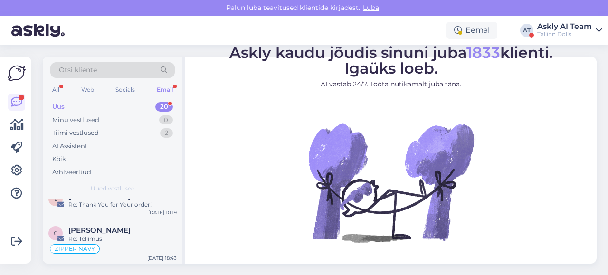
scroll to position [683, 0]
click at [56, 87] on div "All" at bounding box center [55, 90] width 11 height 12
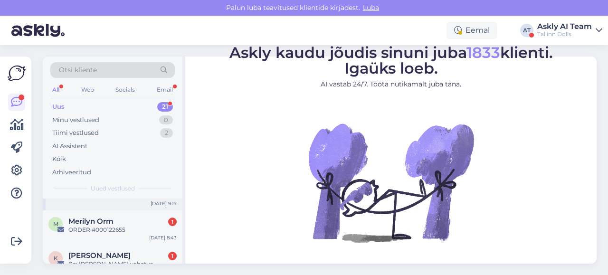
scroll to position [0, 0]
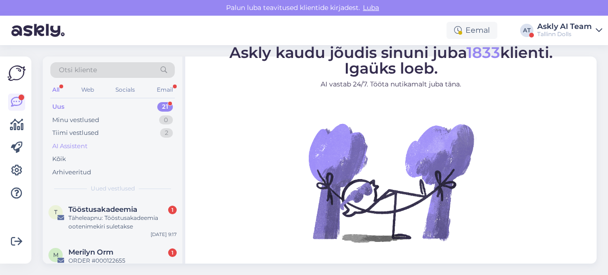
click at [76, 147] on div "AI Assistent" at bounding box center [69, 147] width 35 height 10
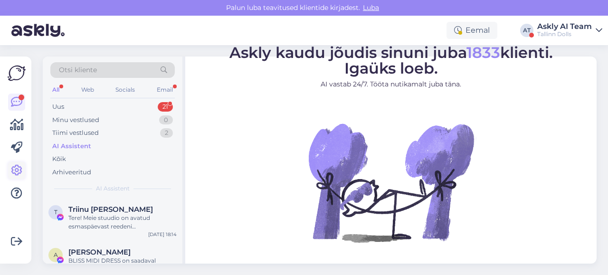
click at [16, 173] on icon at bounding box center [16, 170] width 11 height 11
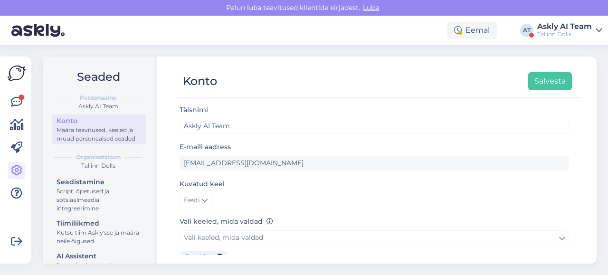
scroll to position [33, 0]
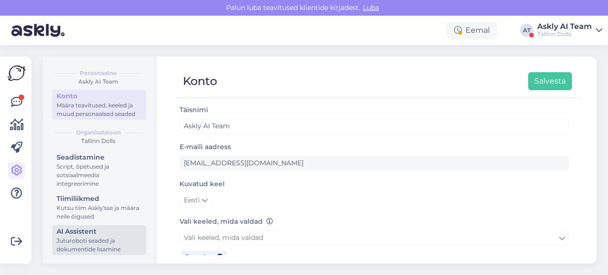
click at [75, 243] on div "Juturoboti seaded ja dokumentide lisamine" at bounding box center [100, 245] width 86 height 17
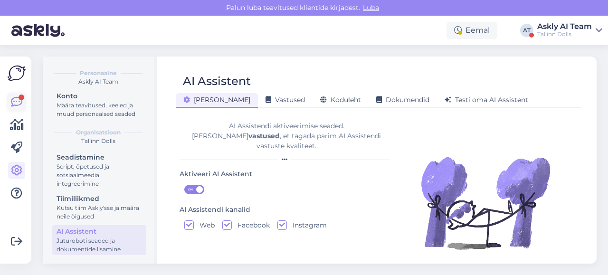
click at [14, 98] on icon at bounding box center [16, 101] width 11 height 11
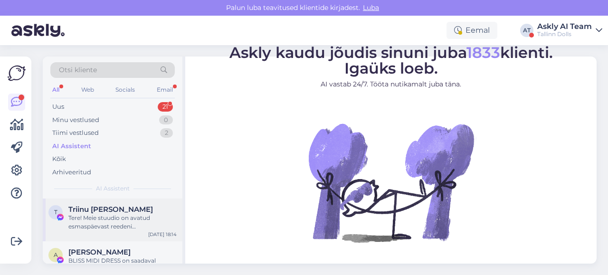
scroll to position [11, 0]
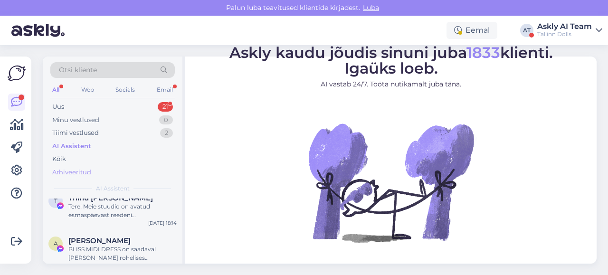
click at [73, 171] on div "Arhiveeritud" at bounding box center [71, 173] width 39 height 10
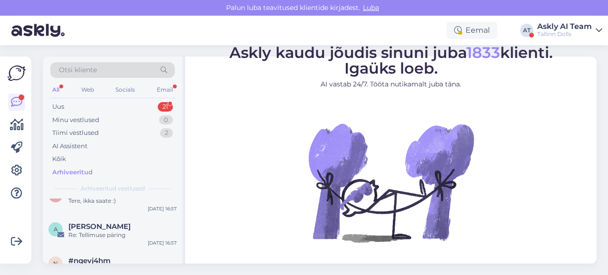
scroll to position [351, 0]
click at [133, 209] on div "y #yojq6sxm Tere, ikka saate :) [DATE] 16:57" at bounding box center [113, 199] width 140 height 34
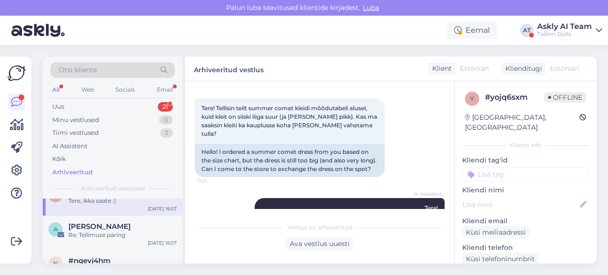
scroll to position [43, 0]
click at [27, 173] on div "Võimalused Veendu, et Askly loob sulle väärtust. Sulge Ühenda FB ja IG sõnumid …" at bounding box center [15, 160] width 31 height 207
click at [24, 172] on link at bounding box center [16, 170] width 17 height 17
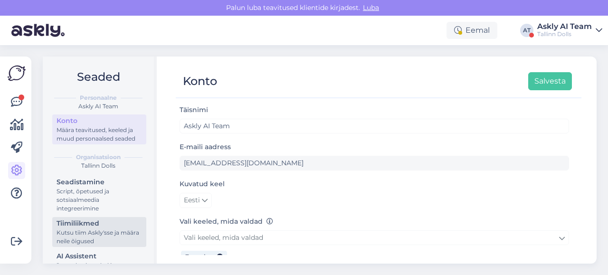
scroll to position [33, 0]
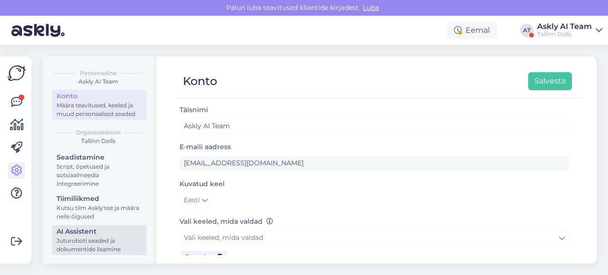
click at [79, 245] on div "Juturoboti seaded ja dokumentide lisamine" at bounding box center [100, 245] width 86 height 17
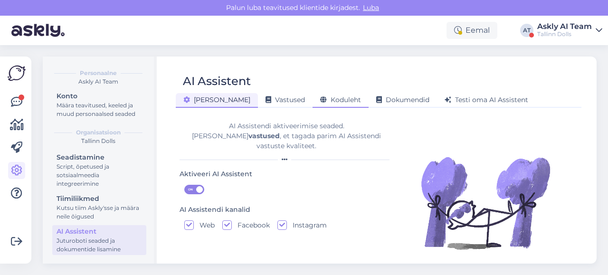
click at [320, 98] on span "Koduleht" at bounding box center [340, 100] width 41 height 9
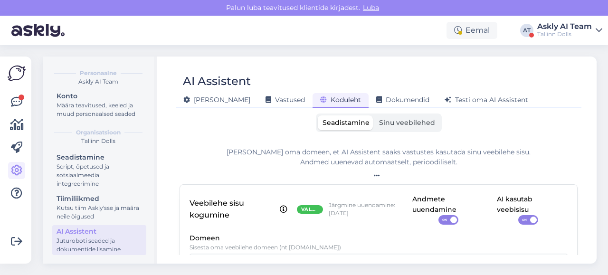
click at [397, 123] on span "Sinu veebilehed" at bounding box center [407, 122] width 56 height 9
click at [374, 115] on input "Sinu veebilehed" at bounding box center [374, 115] width 0 height 0
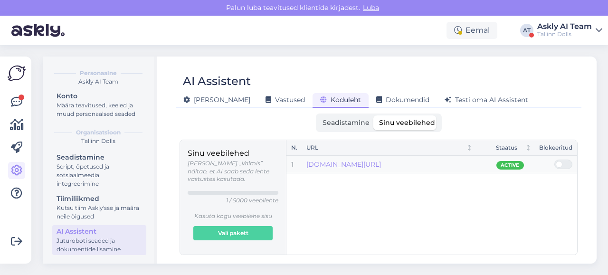
click at [338, 121] on span "Seadistamine" at bounding box center [346, 122] width 47 height 9
click at [318, 115] on input "Seadistamine" at bounding box center [318, 115] width 0 height 0
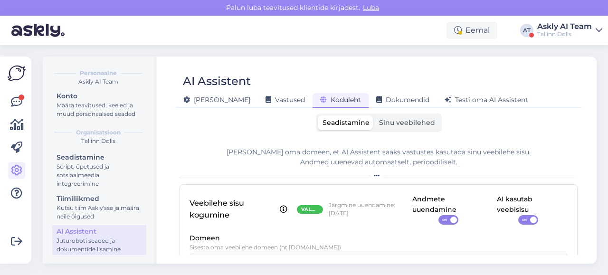
click at [555, 29] on div "Askly AI Team" at bounding box center [564, 27] width 55 height 8
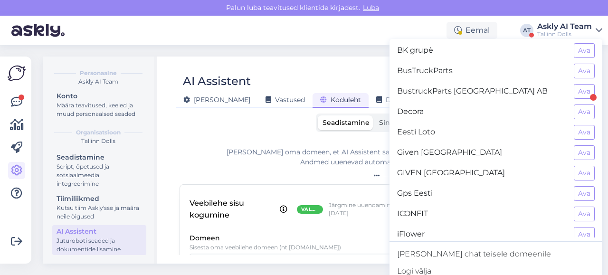
scroll to position [167, 0]
click at [575, 147] on button "Ava" at bounding box center [584, 151] width 21 height 15
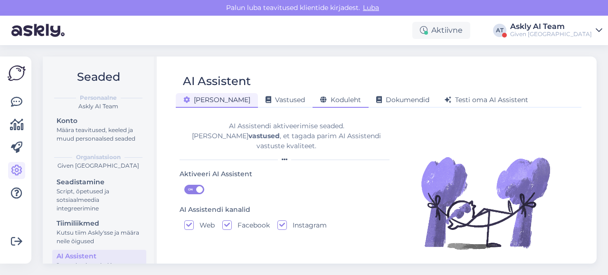
click at [320, 101] on icon at bounding box center [323, 100] width 7 height 7
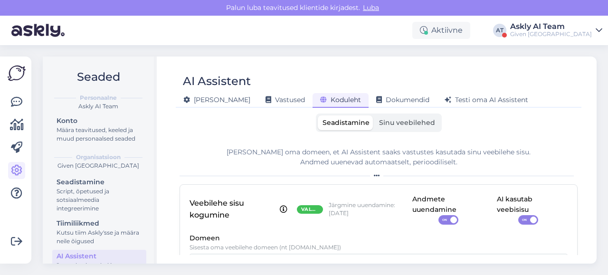
click at [395, 127] on label "Sinu veebilehed" at bounding box center [407, 122] width 66 height 15
click at [374, 115] on input "Sinu veebilehed" at bounding box center [374, 115] width 0 height 0
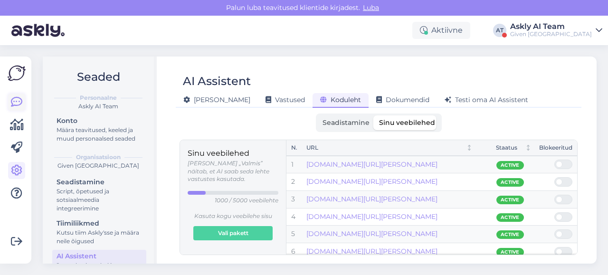
click at [13, 103] on icon at bounding box center [16, 101] width 11 height 11
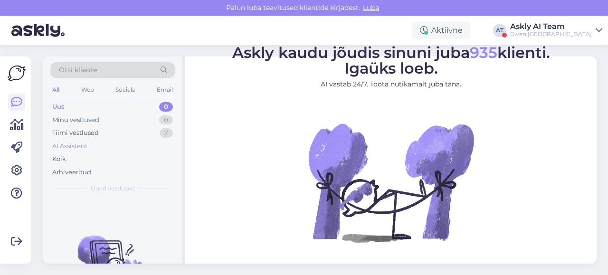
click at [67, 142] on div "AI Assistent" at bounding box center [69, 147] width 35 height 10
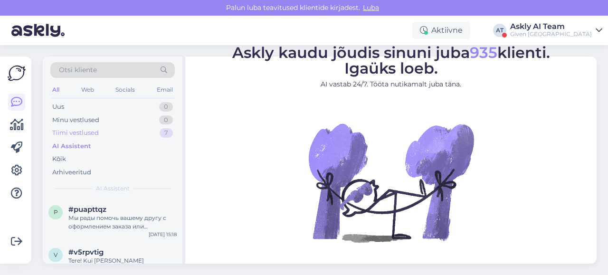
click at [94, 131] on div "Tiimi vestlused" at bounding box center [75, 133] width 47 height 10
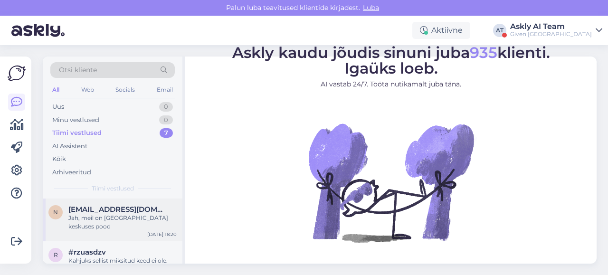
click at [96, 214] on div "Jah, meil on [GEOGRAPHIC_DATA] keskuses pood" at bounding box center [122, 222] width 108 height 17
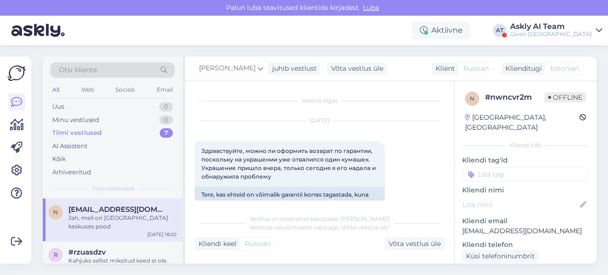
scroll to position [526, 0]
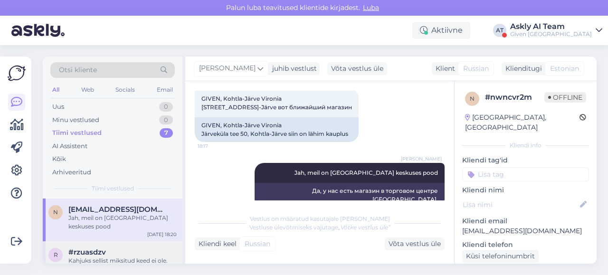
click at [99, 248] on span "#rzuasdzv" at bounding box center [87, 252] width 38 height 9
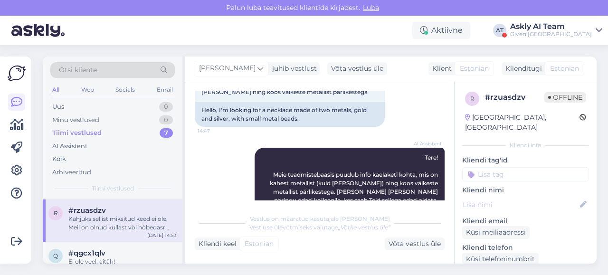
scroll to position [48, 0]
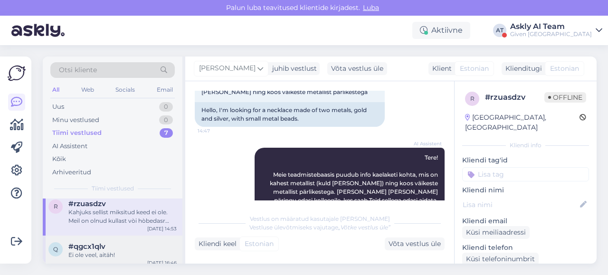
click at [101, 251] on div "Ei ole veel, aitäh!" at bounding box center [122, 255] width 108 height 9
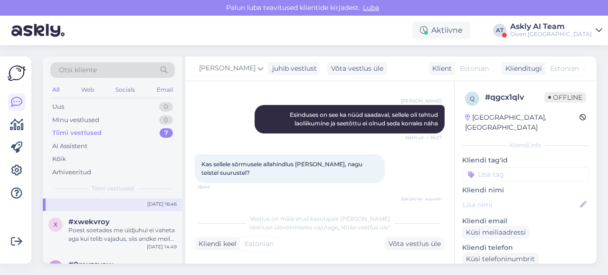
scroll to position [114, 0]
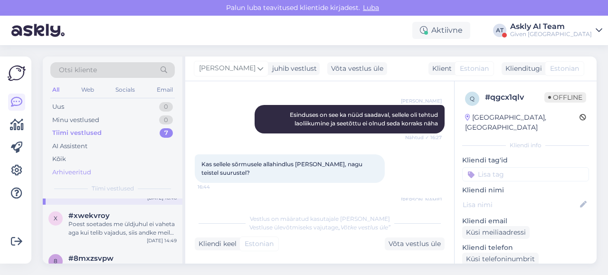
click at [76, 166] on div "Arhiveeritud" at bounding box center [112, 172] width 124 height 13
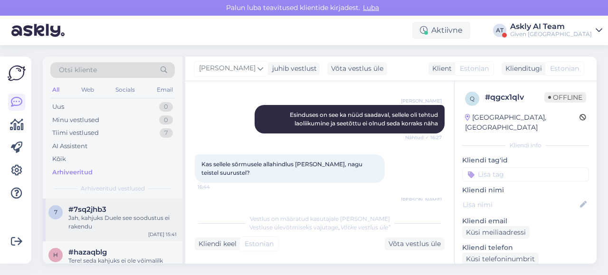
click at [129, 216] on div "Jah, kahjuks Duele see soodustus ei rakendu" at bounding box center [122, 222] width 108 height 17
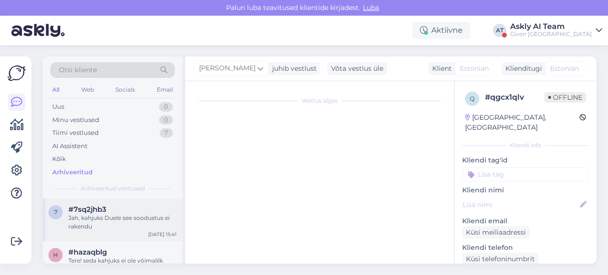
scroll to position [294, 0]
